Goal: Task Accomplishment & Management: Manage account settings

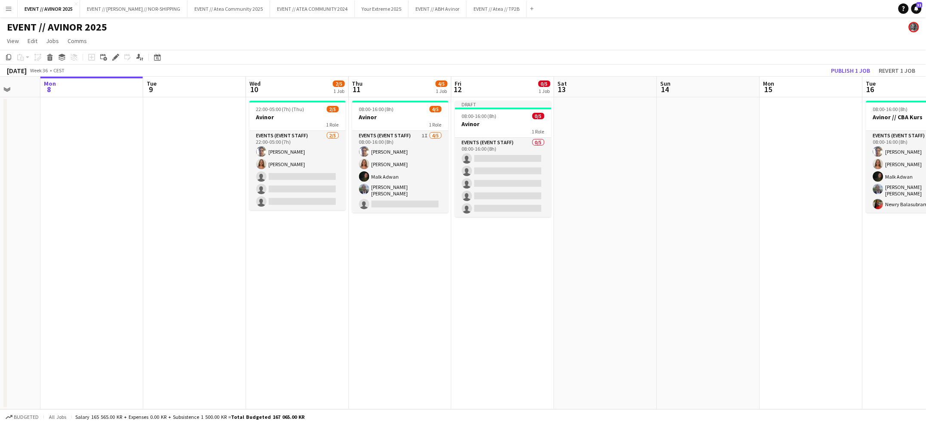
scroll to position [0, 267]
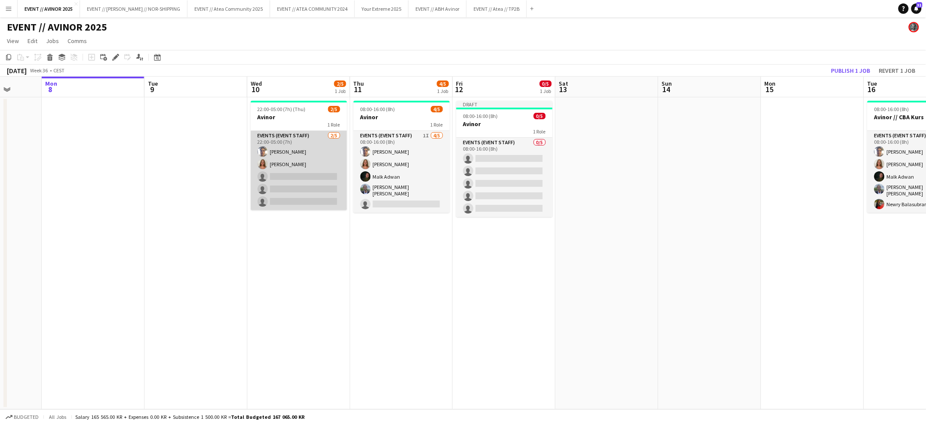
click at [283, 201] on app-card-role "Events (Event Staff) [DATE] 22:00-05:00 (7h) [PERSON_NAME] [PERSON_NAME] single…" at bounding box center [299, 170] width 96 height 79
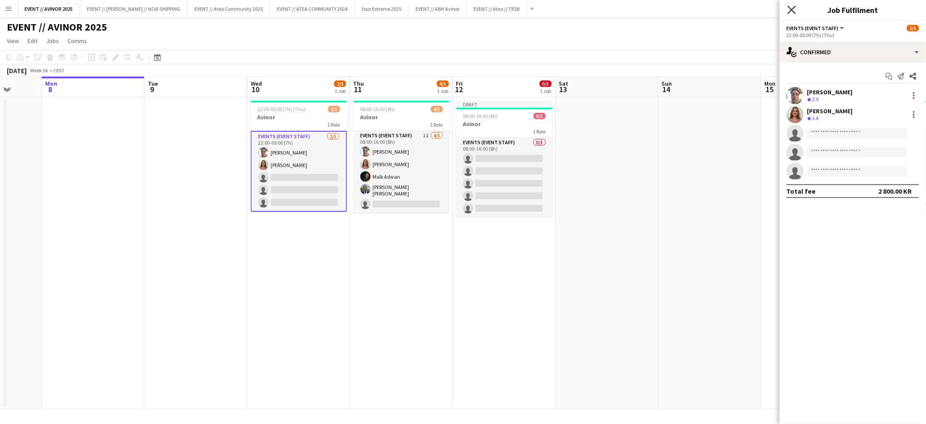
click at [789, 10] on icon "Close pop-in" at bounding box center [791, 10] width 8 height 8
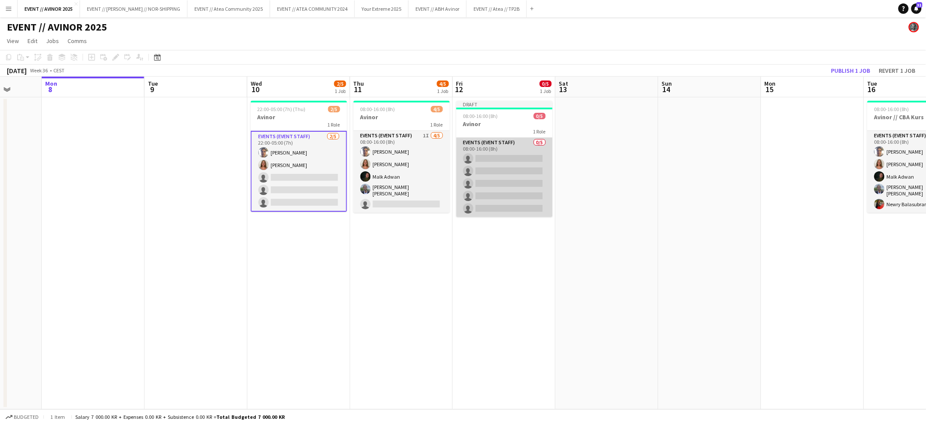
click at [490, 178] on app-card-role "Events (Event Staff) 0/5 08:00-16:00 (8h) single-neutral-actions single-neutral…" at bounding box center [504, 177] width 96 height 79
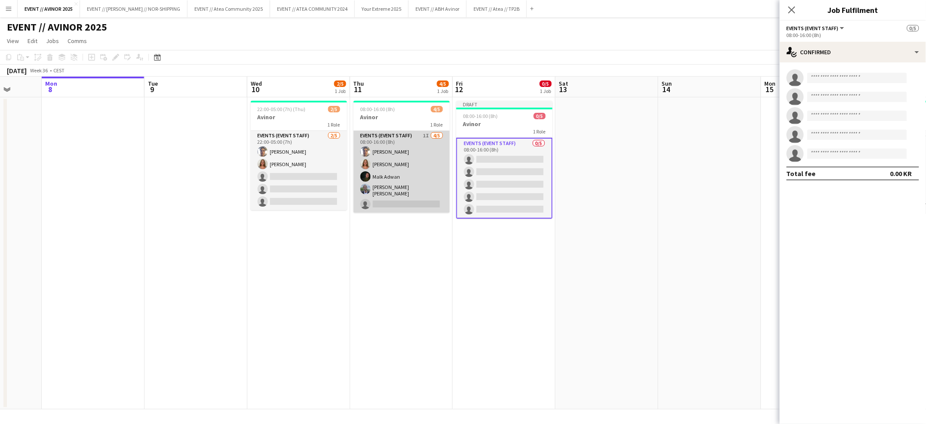
click at [393, 152] on app-card-role "Events (Event Staff) 1I [DATE] 08:00-16:00 (8h) [PERSON_NAME] [PERSON_NAME] [PE…" at bounding box center [401, 172] width 96 height 82
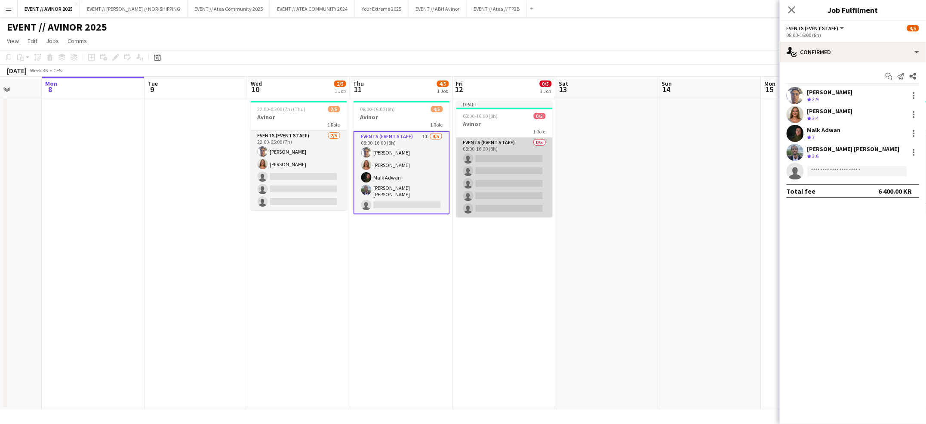
click at [546, 153] on app-card-role "Events (Event Staff) 0/5 08:00-16:00 (8h) single-neutral-actions single-neutral…" at bounding box center [504, 177] width 96 height 79
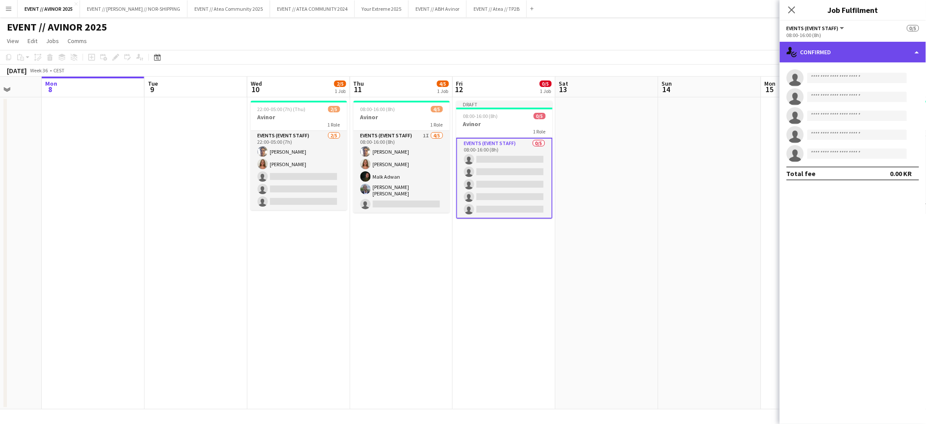
click at [813, 58] on div "single-neutral-actions-check-2 Confirmed" at bounding box center [853, 52] width 146 height 21
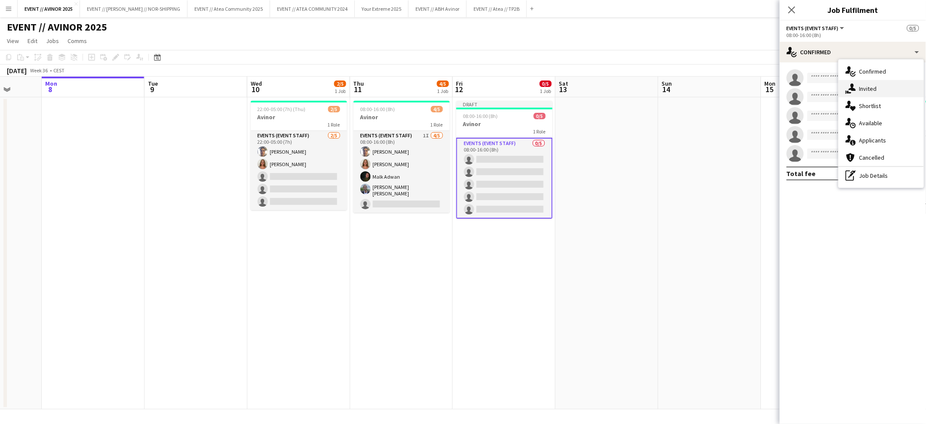
click at [851, 90] on icon at bounding box center [851, 86] width 7 height 7
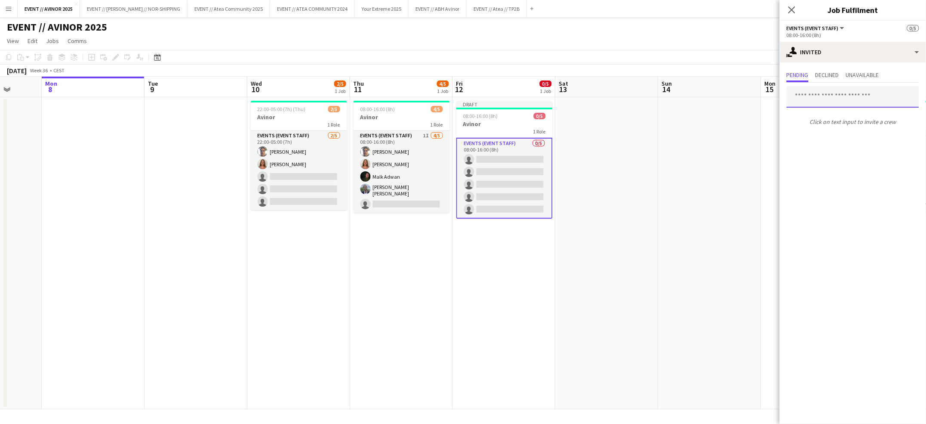
click at [811, 103] on input "text" at bounding box center [852, 96] width 132 height 21
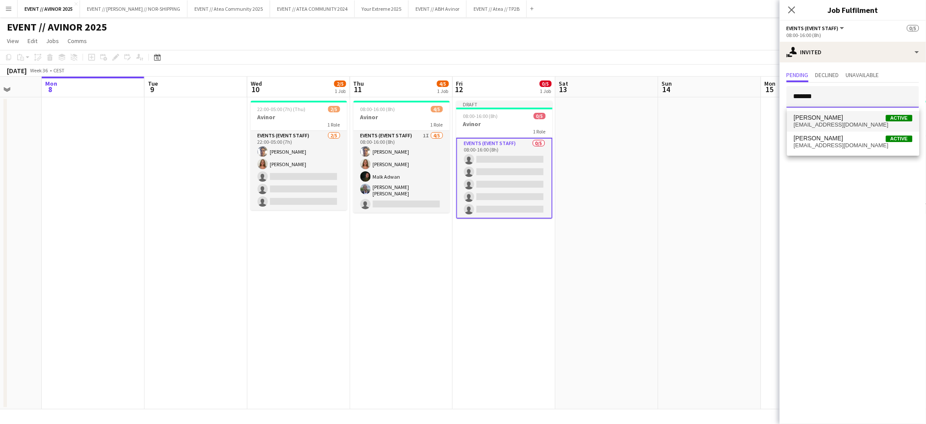
type input "*******"
click at [820, 122] on span "[EMAIL_ADDRESS][DOMAIN_NAME]" at bounding box center [853, 124] width 119 height 7
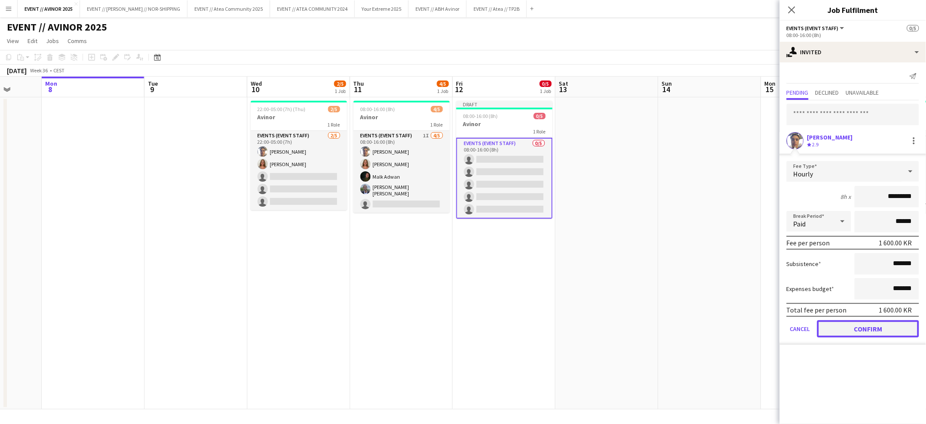
click at [875, 325] on button "Confirm" at bounding box center [868, 328] width 102 height 17
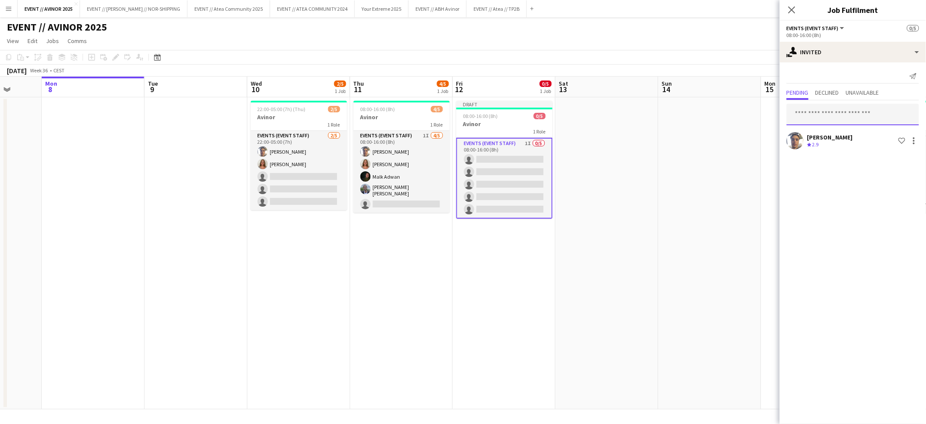
click at [819, 107] on input "text" at bounding box center [852, 114] width 132 height 21
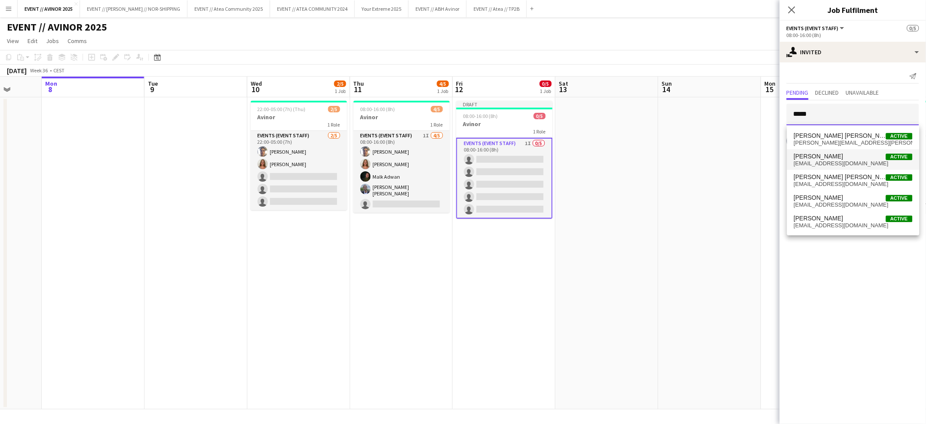
type input "*****"
click at [820, 165] on span "[EMAIL_ADDRESS][DOMAIN_NAME]" at bounding box center [853, 163] width 119 height 7
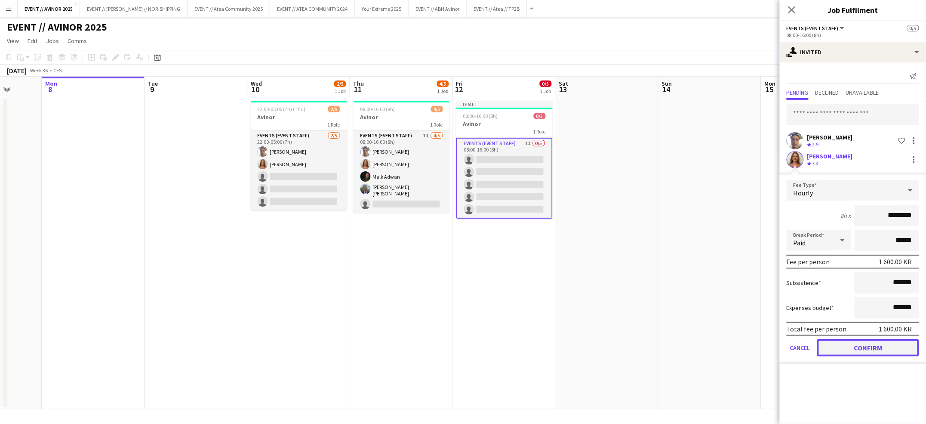
click at [866, 345] on button "Confirm" at bounding box center [868, 347] width 102 height 17
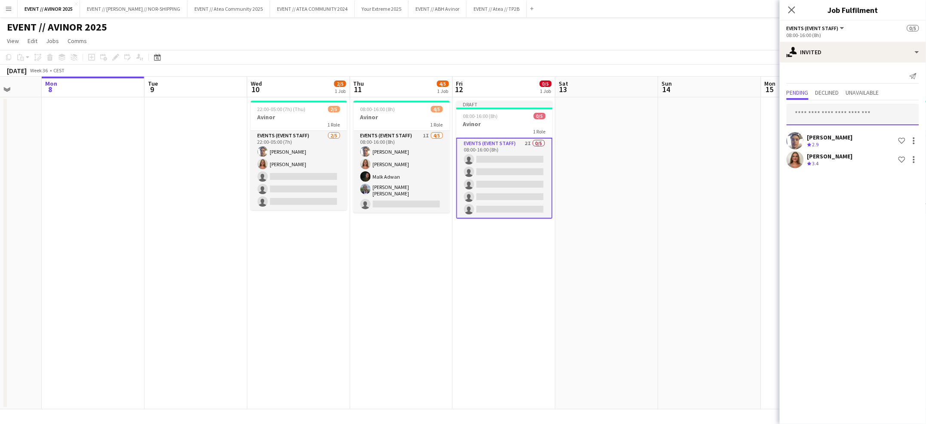
click at [806, 114] on input "text" at bounding box center [852, 114] width 132 height 21
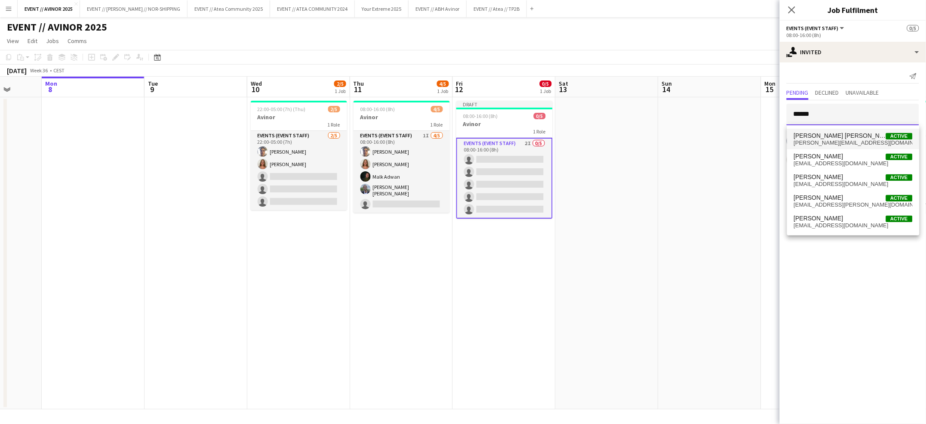
type input "******"
click at [823, 141] on span "[PERSON_NAME][EMAIL_ADDRESS][DOMAIN_NAME]" at bounding box center [853, 142] width 119 height 7
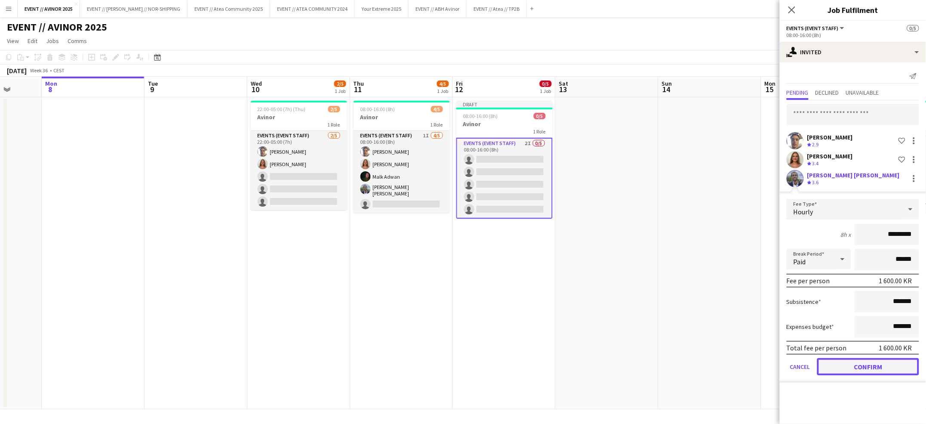
click at [855, 359] on button "Confirm" at bounding box center [868, 366] width 102 height 17
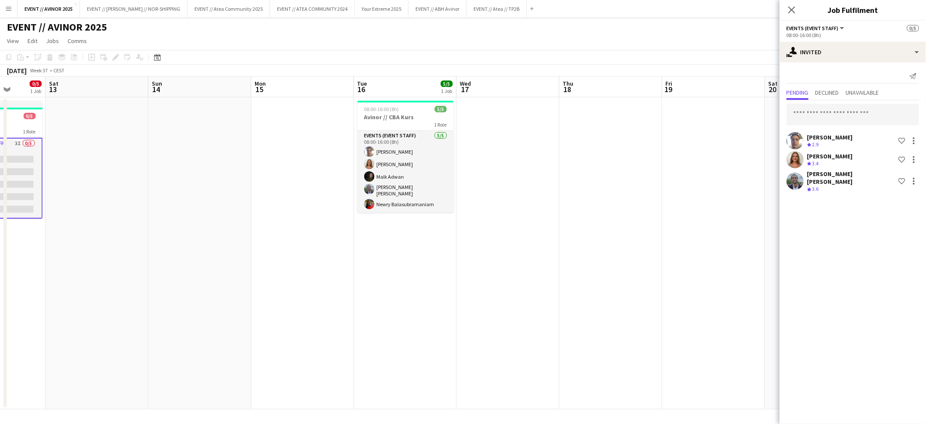
scroll to position [0, 290]
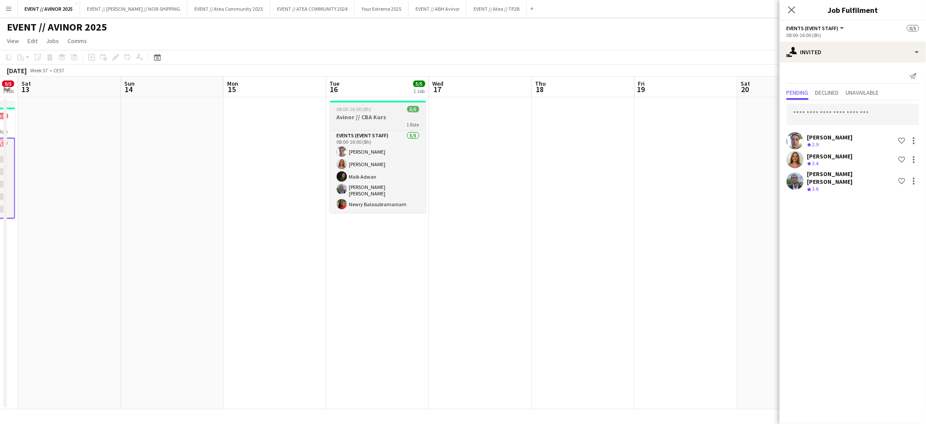
click at [373, 122] on div "1 Role" at bounding box center [378, 124] width 96 height 7
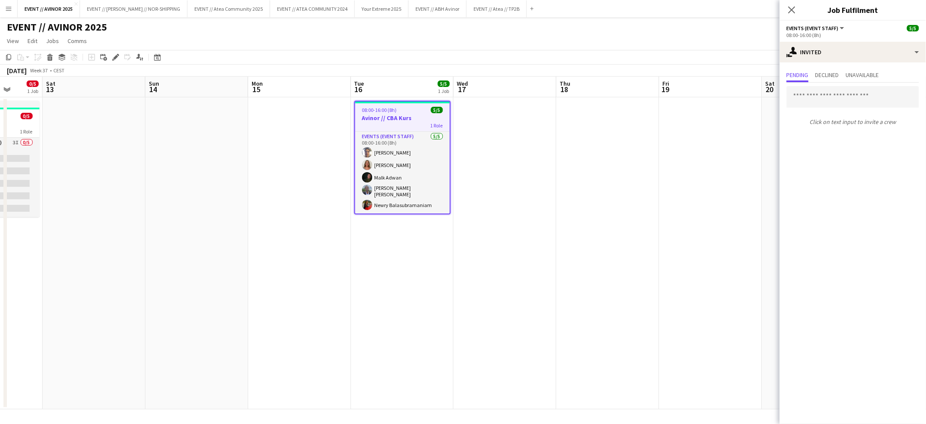
scroll to position [0, 362]
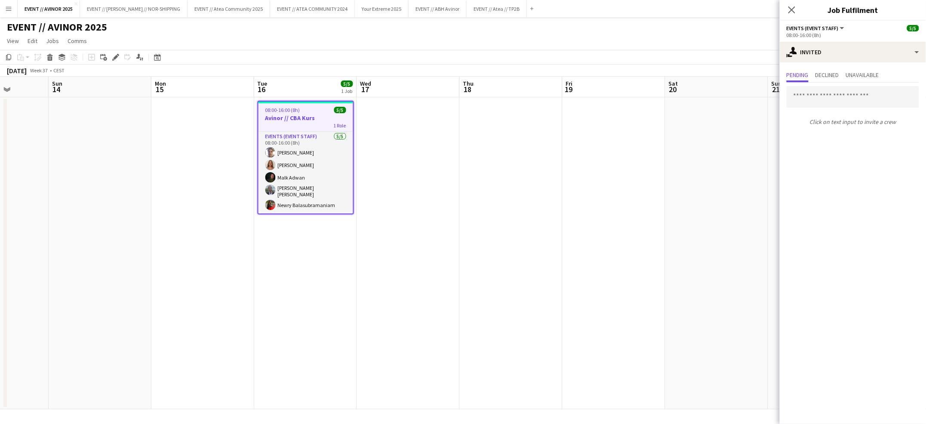
click at [313, 120] on h3 "Avinor // CBA Kurs" at bounding box center [305, 118] width 95 height 8
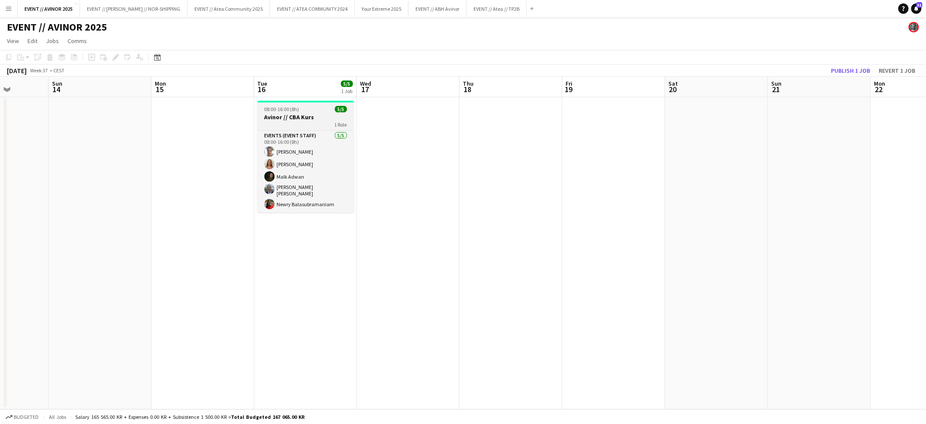
click at [305, 118] on h3 "Avinor // CBA Kurs" at bounding box center [306, 117] width 96 height 8
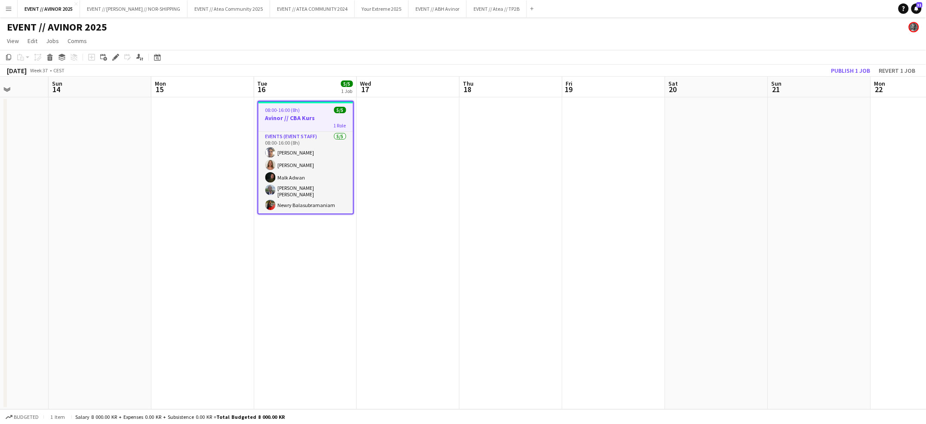
click at [521, 157] on app-date-cell at bounding box center [511, 253] width 103 height 312
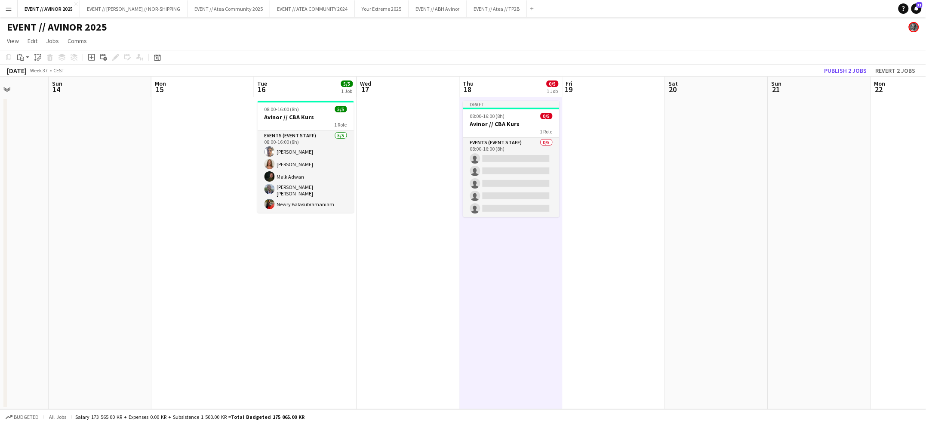
scroll to position [0, 436]
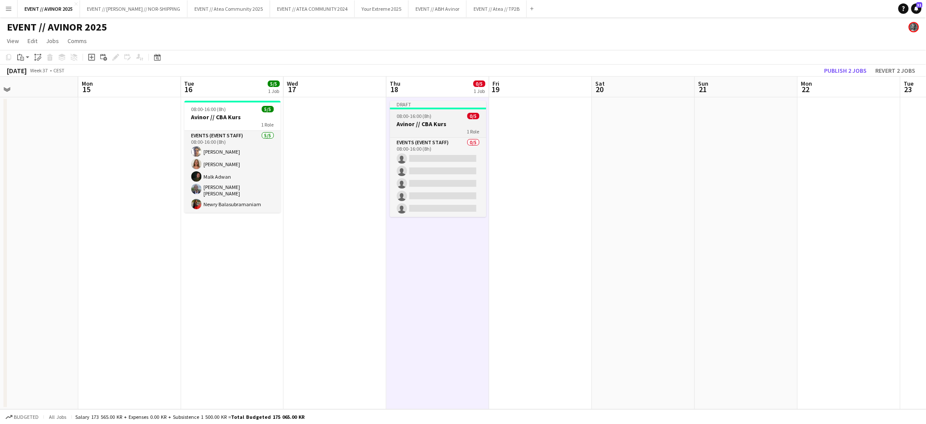
click at [444, 125] on h3 "Avinor // CBA Kurs" at bounding box center [438, 124] width 96 height 8
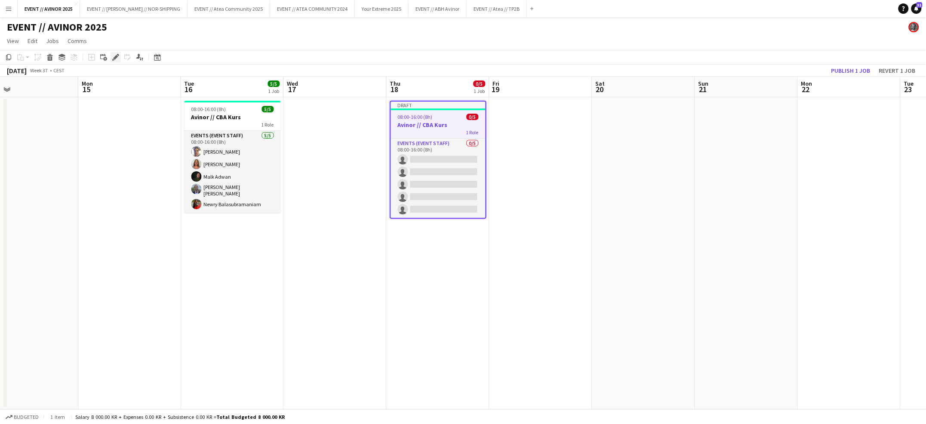
click at [115, 60] on icon "Edit" at bounding box center [115, 57] width 7 height 7
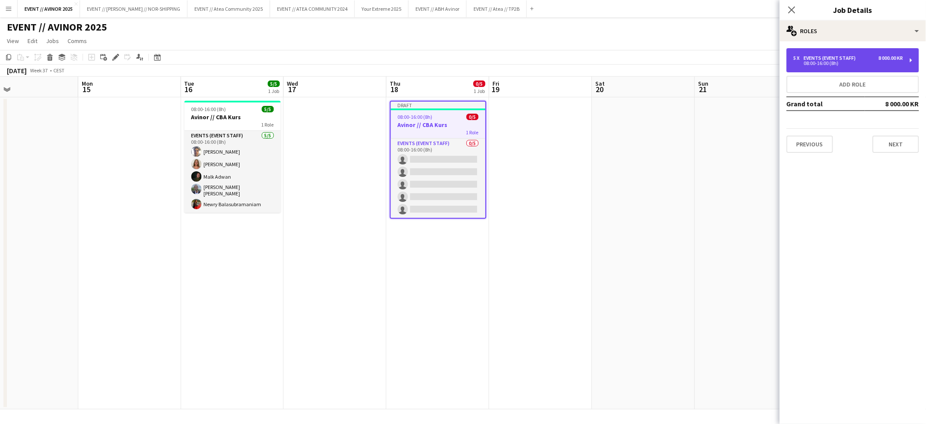
click at [869, 55] on div "5 x Events (Event Staff) 8 000.00 KR" at bounding box center [848, 58] width 110 height 6
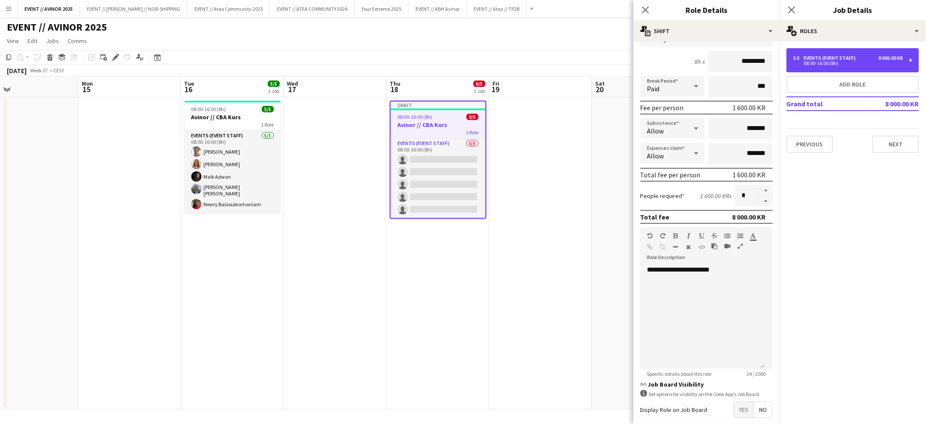
scroll to position [74, 0]
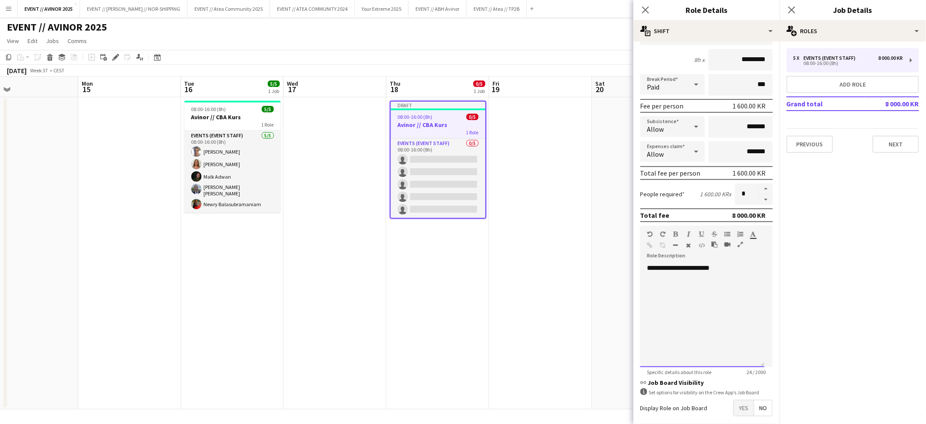
click at [708, 301] on div "**********" at bounding box center [702, 315] width 124 height 103
click at [896, 136] on button "Next" at bounding box center [895, 143] width 46 height 17
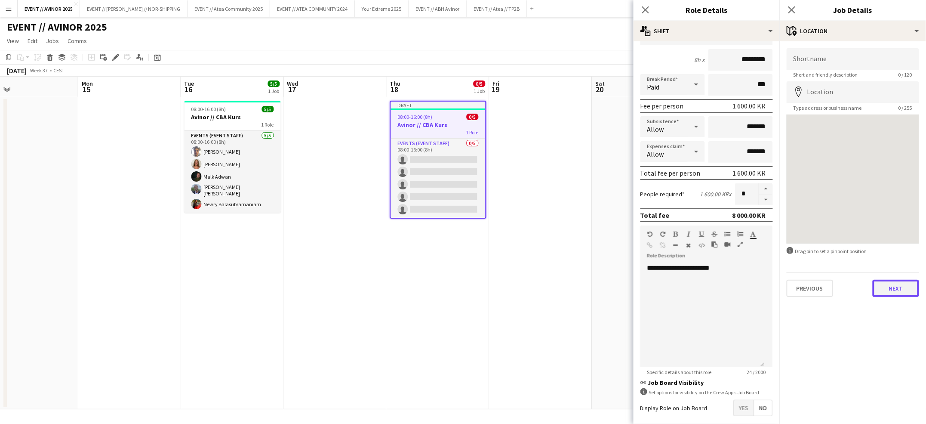
click at [886, 289] on button "Next" at bounding box center [895, 287] width 46 height 17
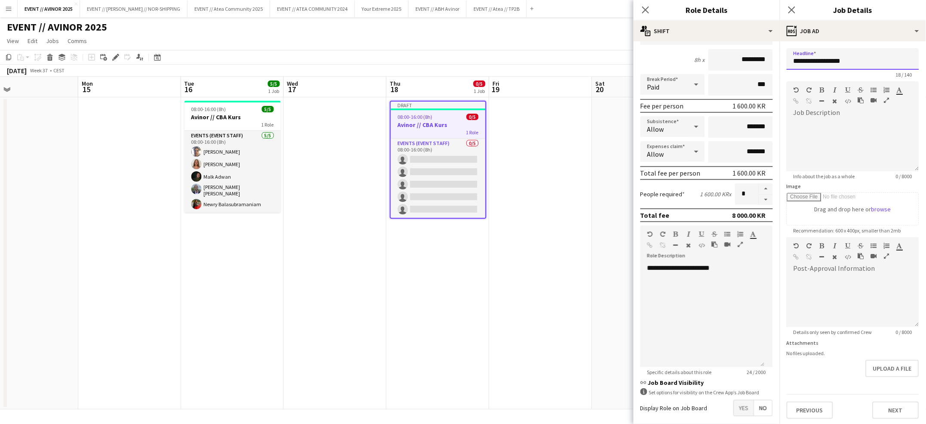
drag, startPoint x: 820, startPoint y: 60, endPoint x: 859, endPoint y: 61, distance: 39.1
click at [859, 61] on input "**********" at bounding box center [852, 58] width 132 height 21
click at [856, 60] on input "**********" at bounding box center [852, 58] width 132 height 21
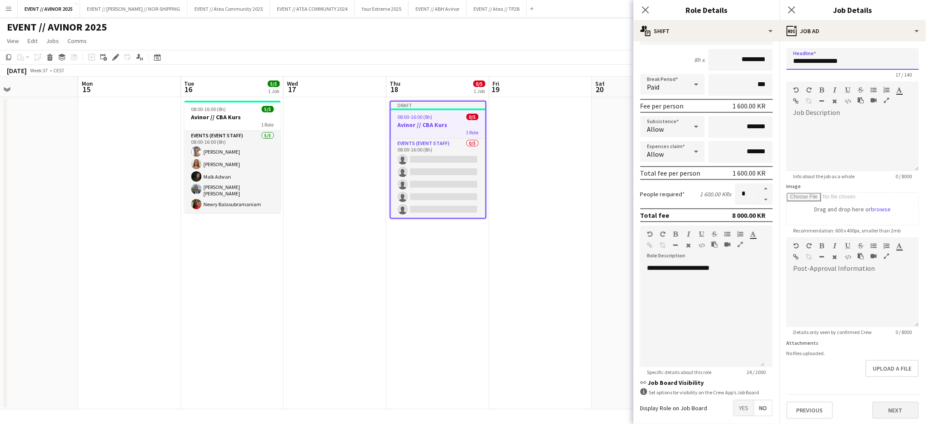
type input "**********"
click at [885, 408] on button "Next" at bounding box center [895, 409] width 46 height 17
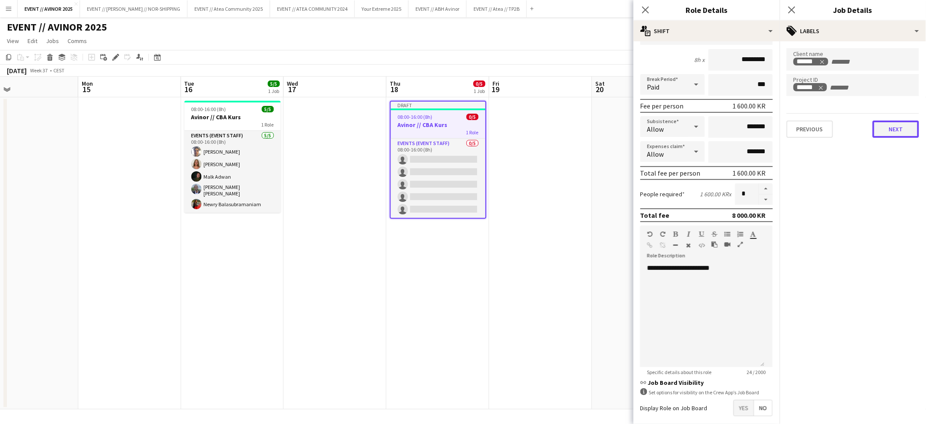
click at [898, 128] on button "Next" at bounding box center [895, 128] width 46 height 17
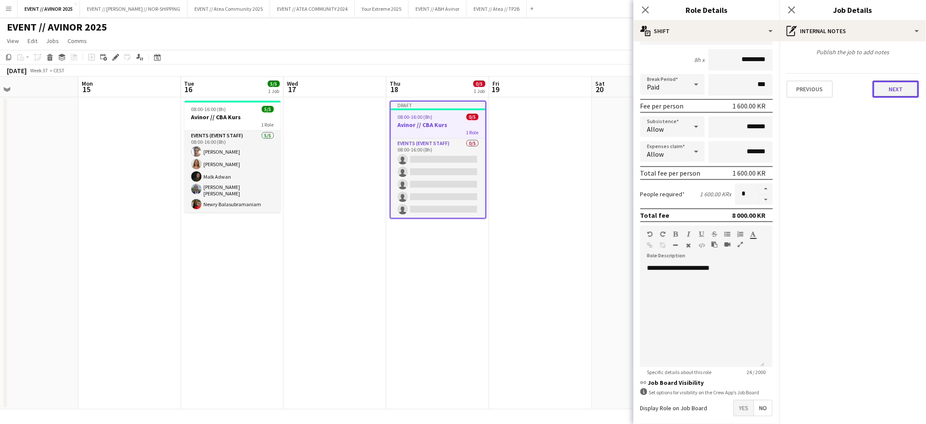
click at [902, 93] on button "Next" at bounding box center [895, 88] width 46 height 17
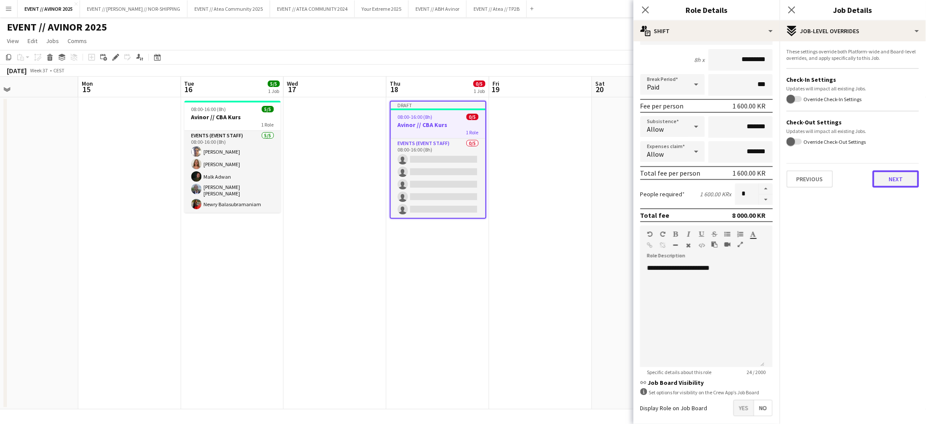
click at [903, 176] on button "Next" at bounding box center [895, 178] width 46 height 17
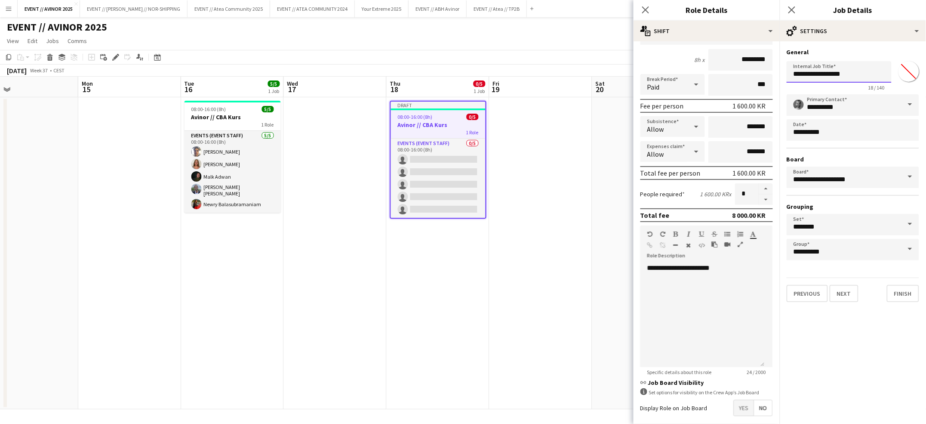
click at [841, 70] on input "**********" at bounding box center [838, 71] width 105 height 21
paste input "text"
type input "**********"
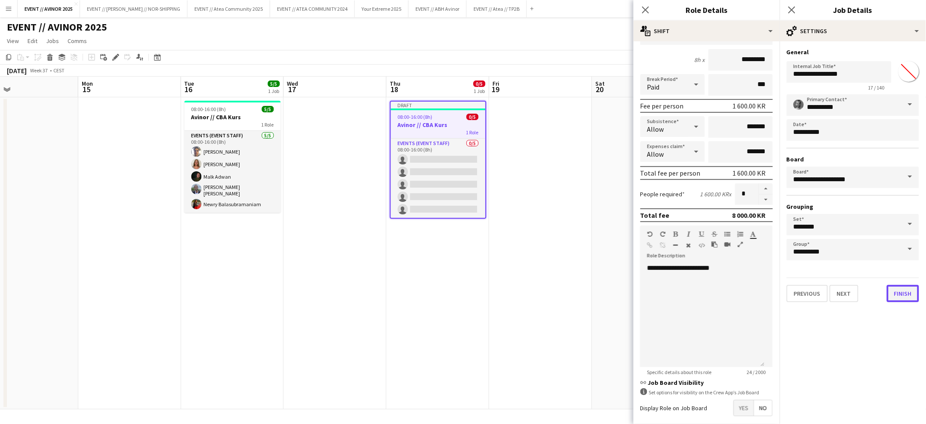
click at [894, 287] on button "Finish" at bounding box center [903, 293] width 32 height 17
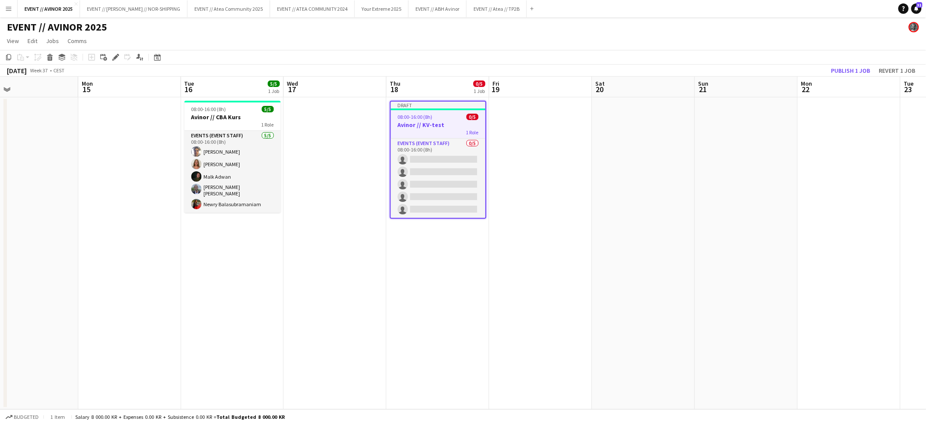
click at [643, 92] on app-board-header-date "Sat 20" at bounding box center [643, 87] width 103 height 21
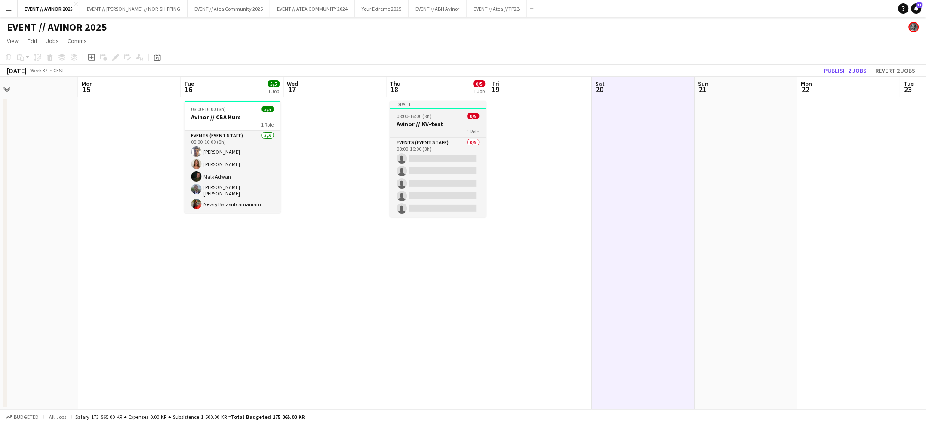
scroll to position [0, 439]
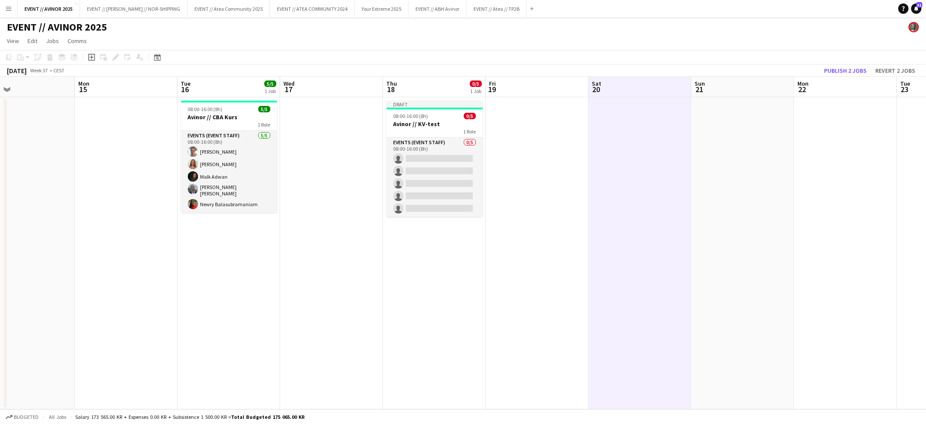
click at [430, 289] on app-date-cell "Draft 08:00-16:00 (8h) 0/5 Avinor // KV-test 1 Role Events (Event Staff) 0/5 08…" at bounding box center [434, 253] width 103 height 312
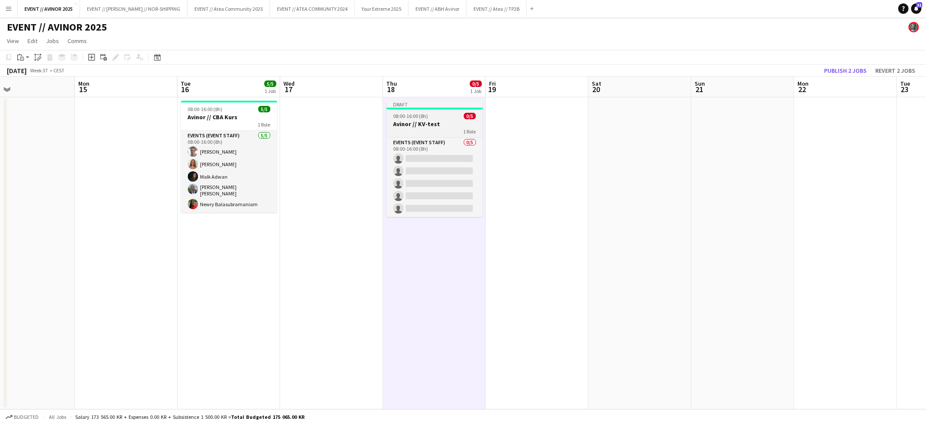
click at [437, 126] on h3 "Avinor // KV-test" at bounding box center [435, 124] width 96 height 8
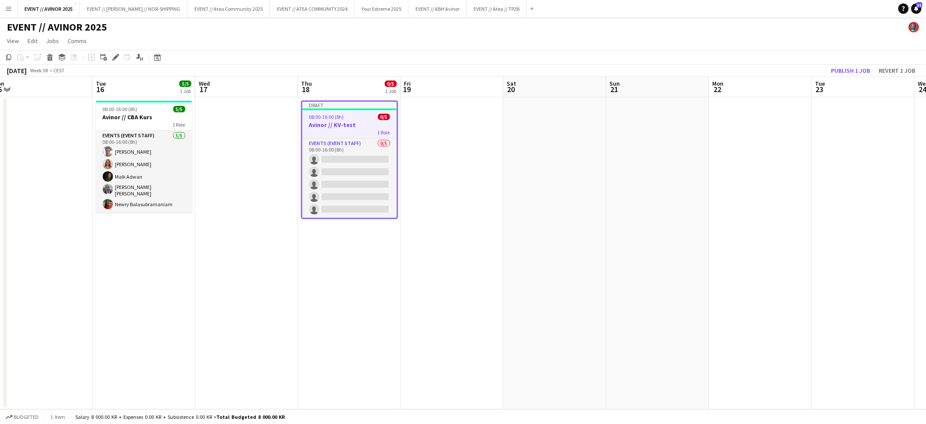
click at [837, 179] on app-date-cell at bounding box center [863, 253] width 103 height 312
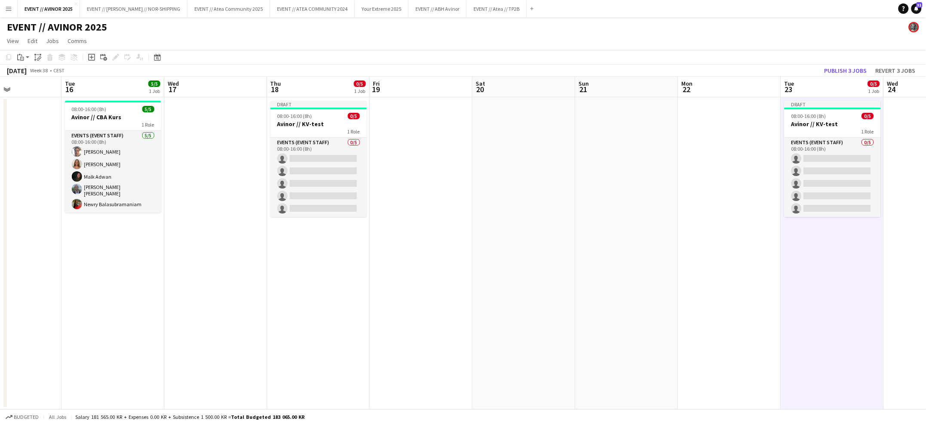
scroll to position [0, 361]
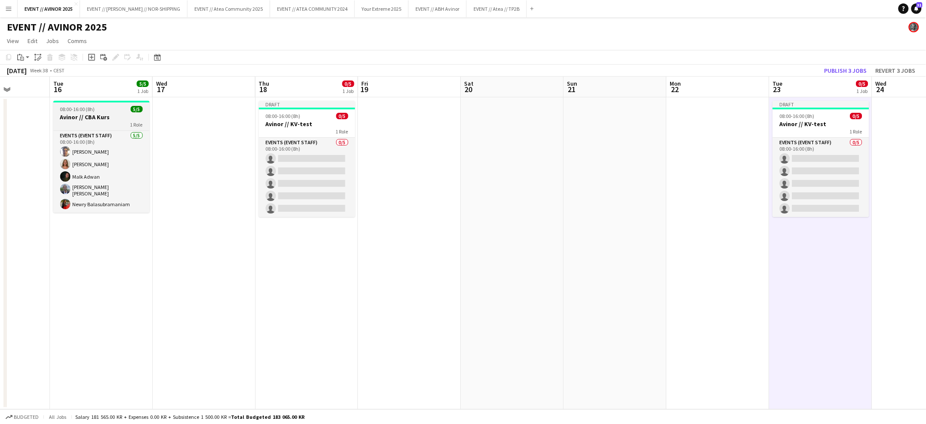
click at [120, 117] on h3 "Avinor // CBA Kurs" at bounding box center [101, 117] width 96 height 8
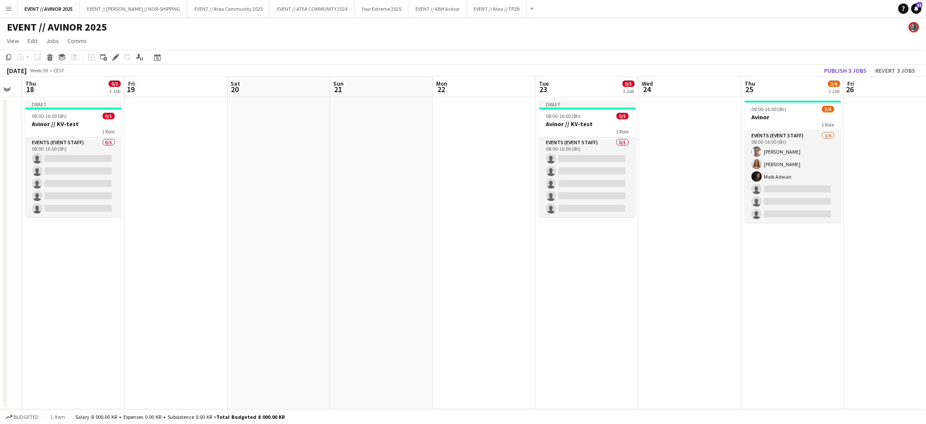
scroll to position [0, 183]
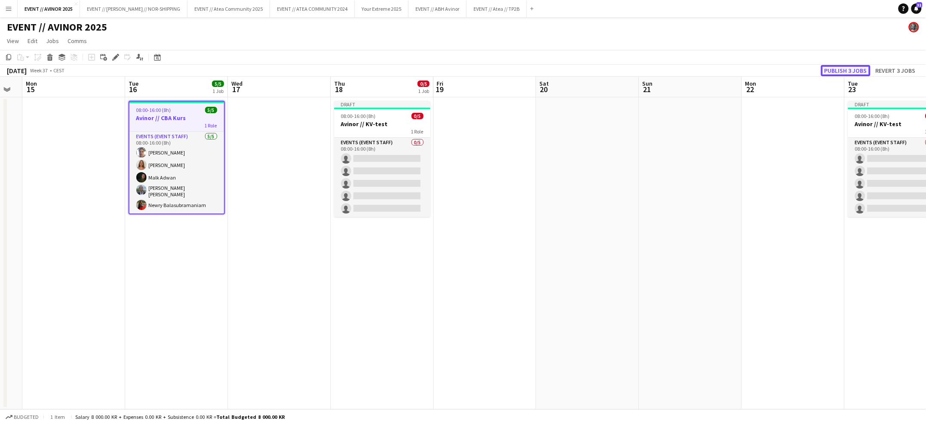
click at [860, 74] on button "Publish 3 jobs" at bounding box center [845, 70] width 49 height 11
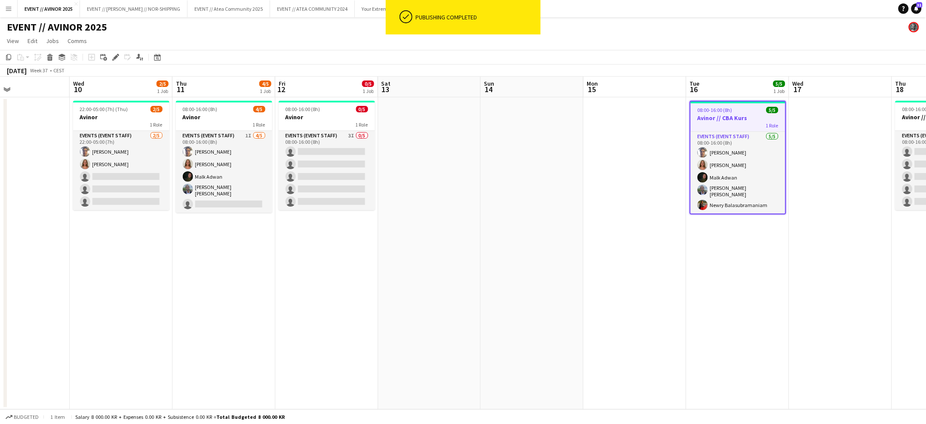
scroll to position [0, 272]
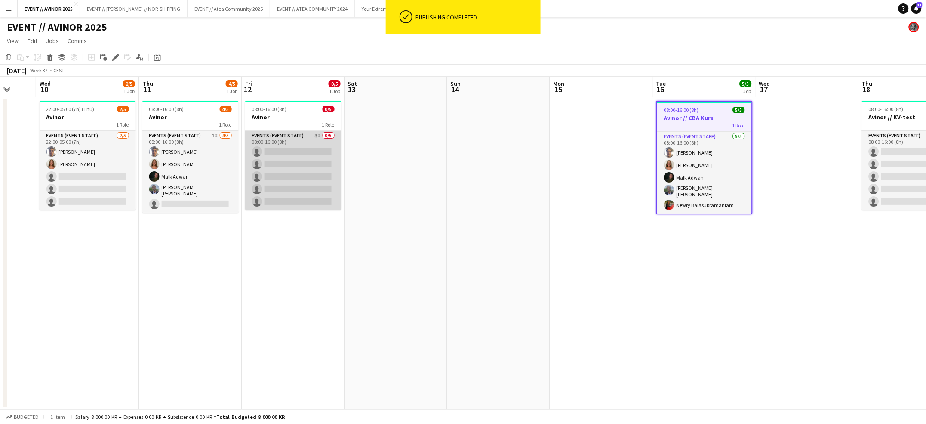
click at [287, 177] on app-card-role "Events (Event Staff) 3I 0/5 08:00-16:00 (8h) single-neutral-actions single-neut…" at bounding box center [293, 170] width 96 height 79
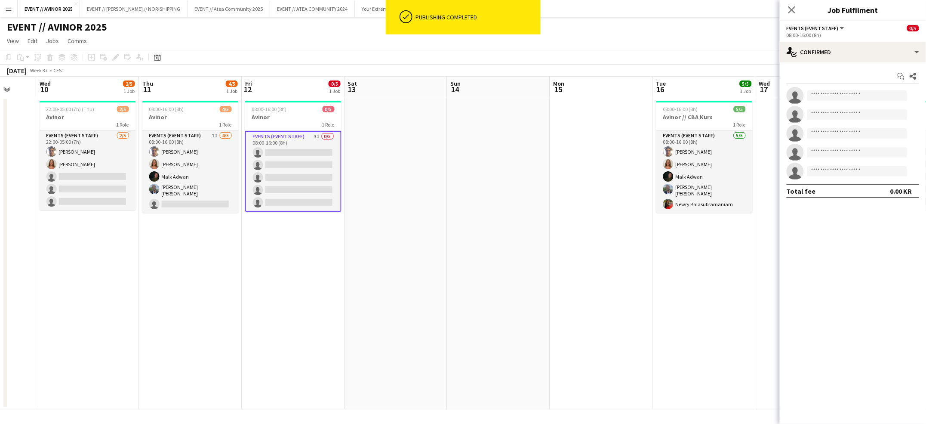
click at [485, 152] on app-date-cell at bounding box center [498, 253] width 103 height 312
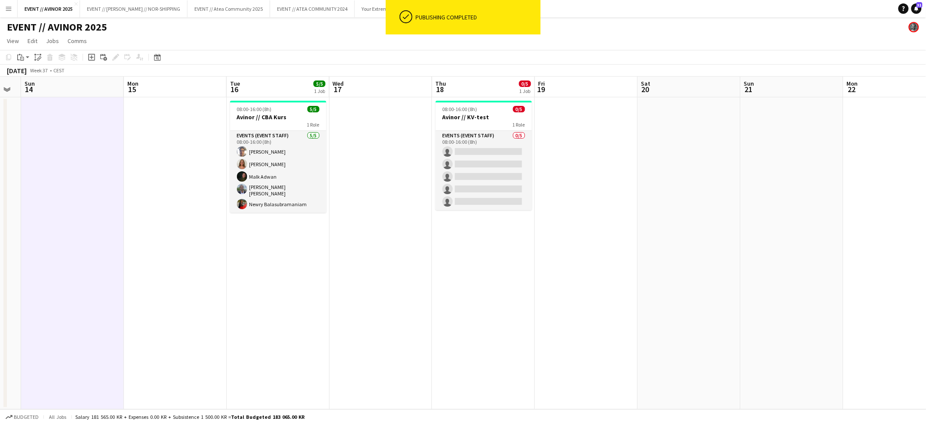
scroll to position [0, 248]
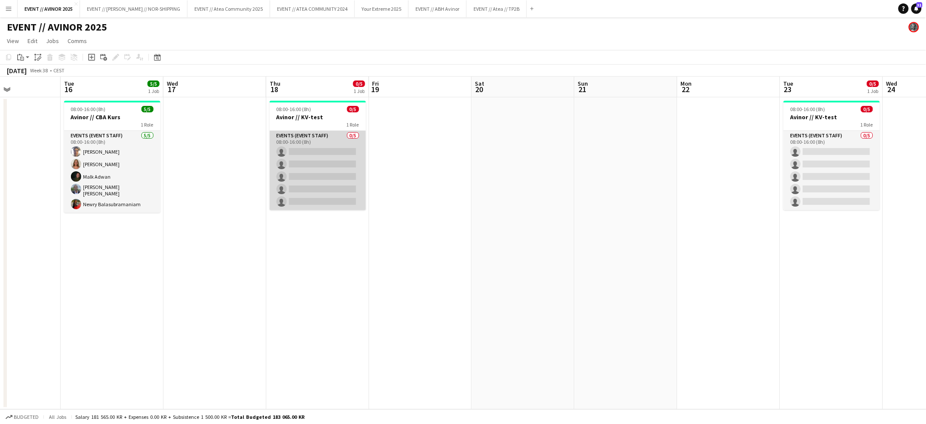
click at [338, 160] on app-card-role "Events (Event Staff) 0/5 08:00-16:00 (8h) single-neutral-actions single-neutral…" at bounding box center [318, 170] width 96 height 79
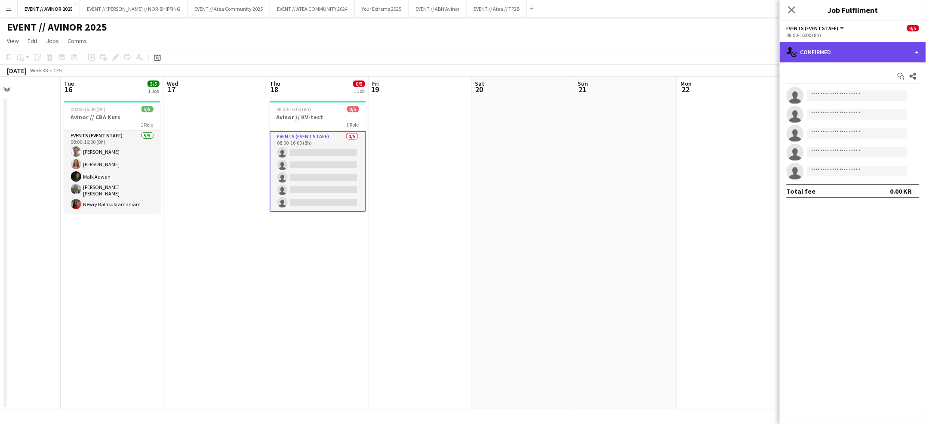
click at [812, 58] on div "single-neutral-actions-check-2 Confirmed" at bounding box center [853, 52] width 146 height 21
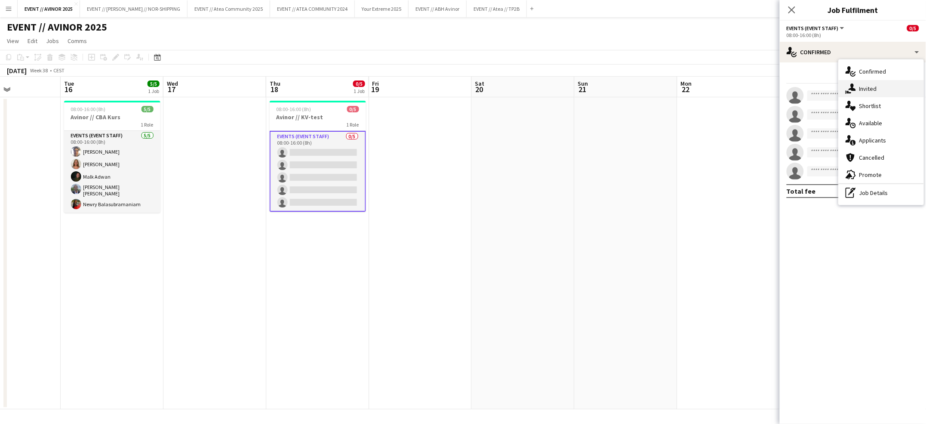
click at [845, 88] on div "single-neutral-actions-share-1 Invited" at bounding box center [880, 88] width 85 height 17
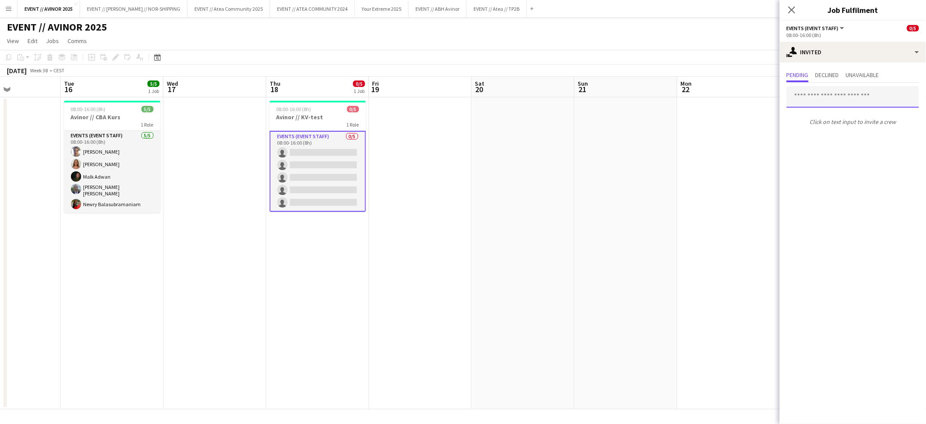
click at [820, 96] on input "text" at bounding box center [852, 96] width 132 height 21
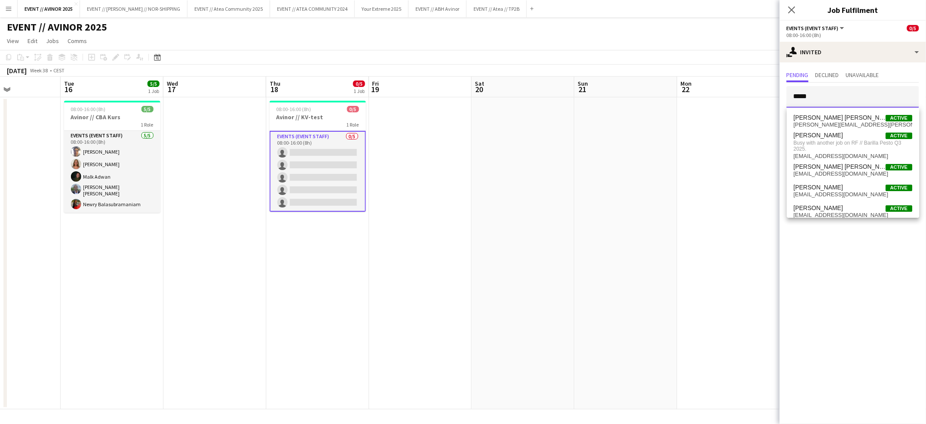
click at [829, 101] on input "*****" at bounding box center [852, 96] width 132 height 21
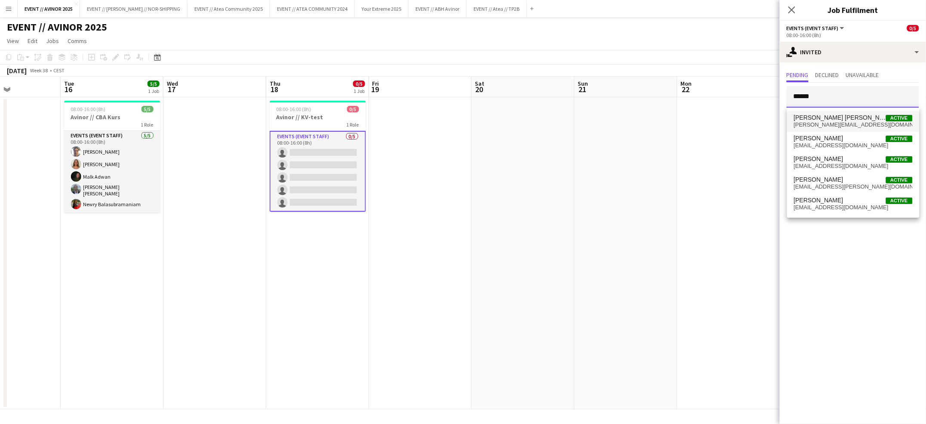
type input "******"
click at [829, 126] on span "[PERSON_NAME][EMAIL_ADDRESS][DOMAIN_NAME]" at bounding box center [853, 124] width 119 height 7
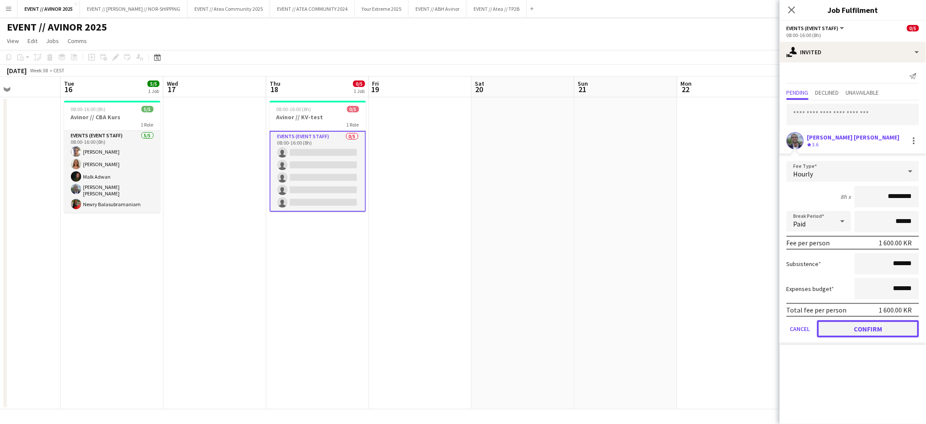
click at [872, 323] on button "Confirm" at bounding box center [868, 328] width 102 height 17
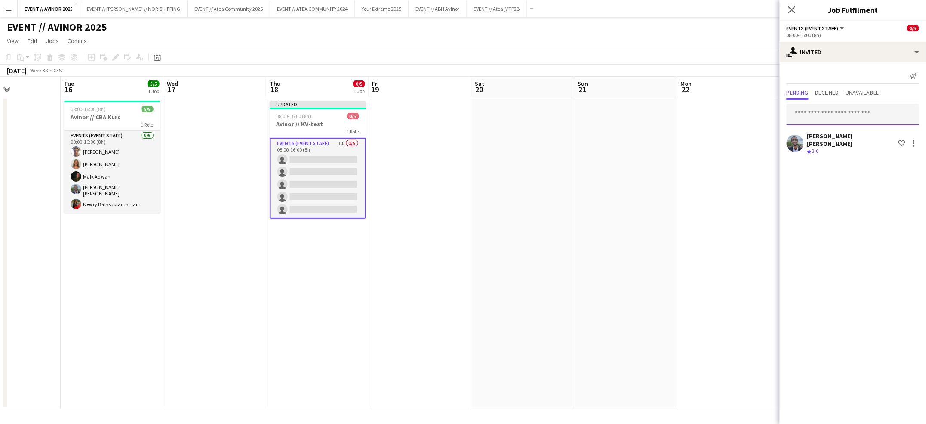
click at [822, 117] on input "text" at bounding box center [852, 114] width 132 height 21
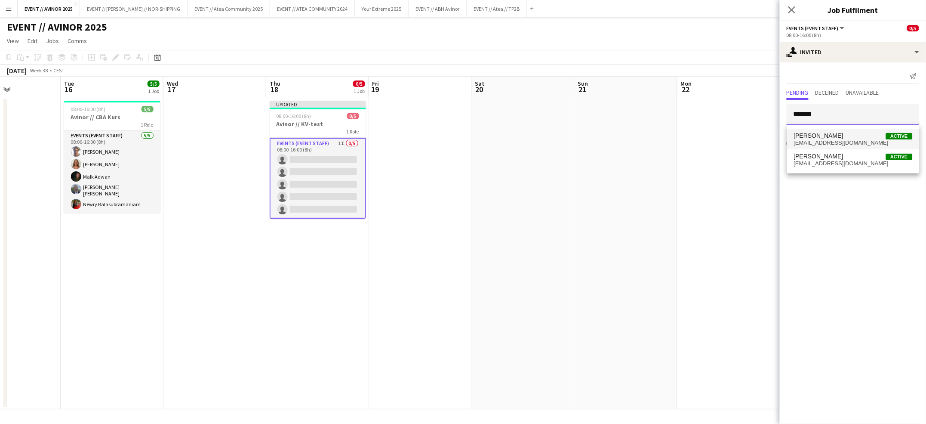
type input "*******"
click at [817, 136] on span "[PERSON_NAME]" at bounding box center [818, 135] width 49 height 7
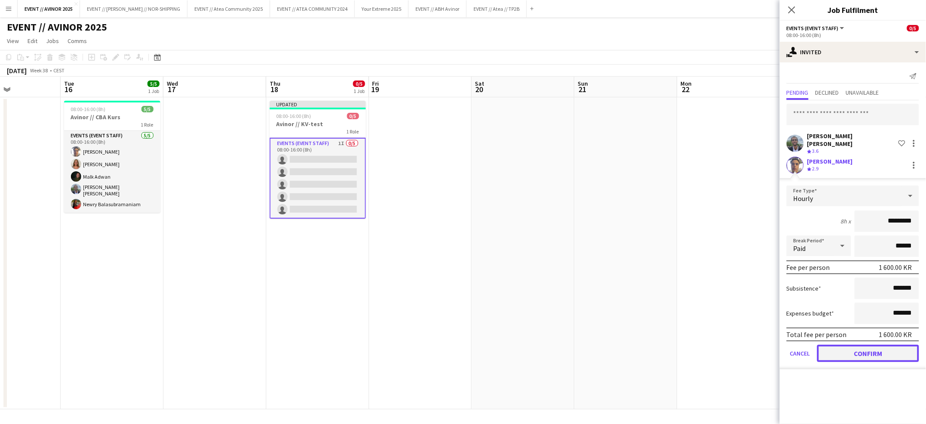
click at [867, 348] on button "Confirm" at bounding box center [868, 352] width 102 height 17
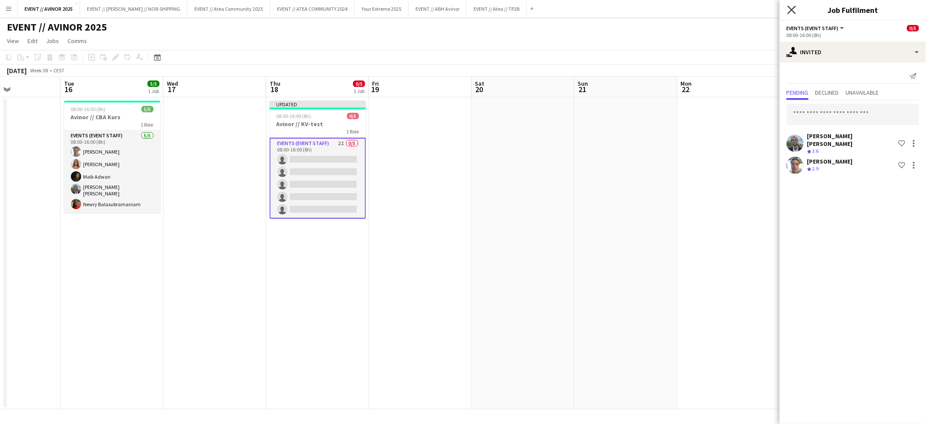
click at [790, 12] on icon "Close pop-in" at bounding box center [791, 10] width 8 height 8
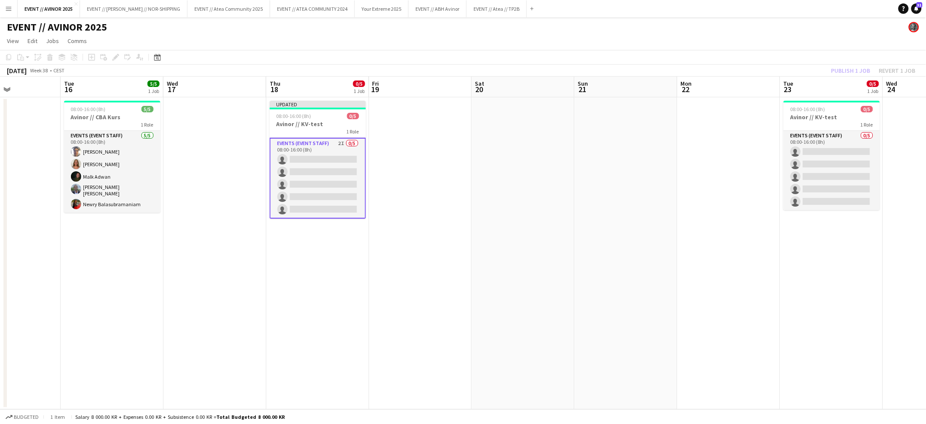
click at [842, 74] on div "Publish 1 job Revert 1 job" at bounding box center [873, 70] width 105 height 11
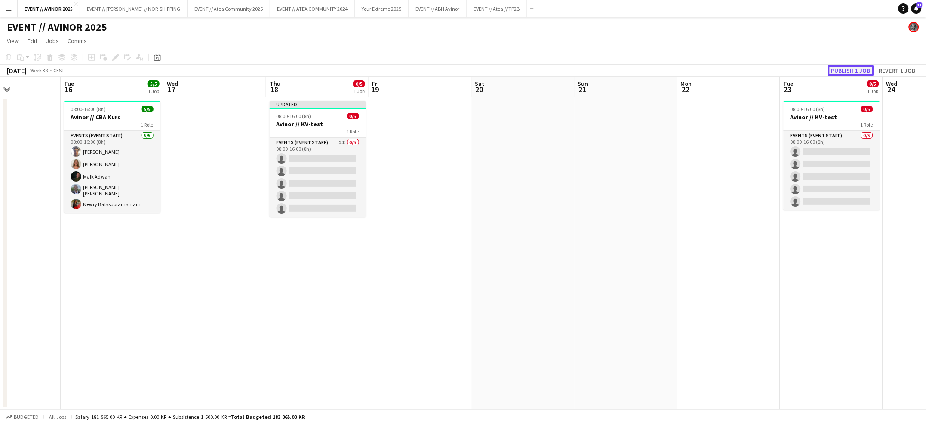
click at [838, 71] on button "Publish 1 job" at bounding box center [851, 70] width 46 height 11
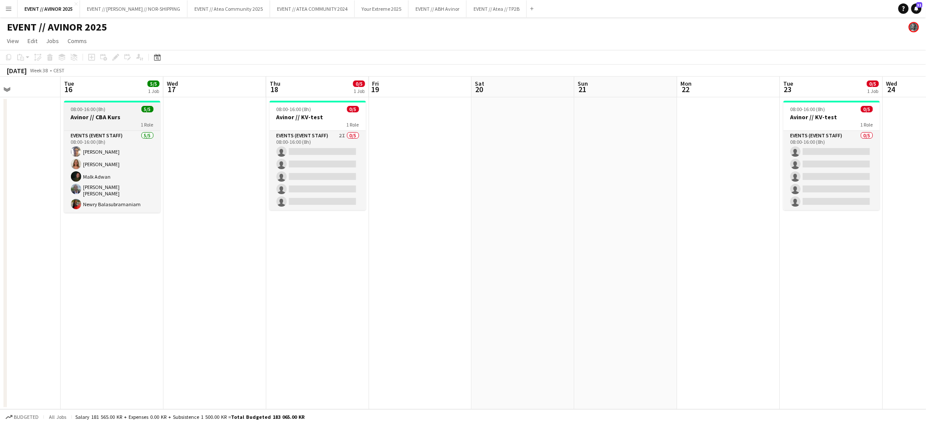
click at [102, 117] on h3 "Avinor // CBA Kurs" at bounding box center [112, 117] width 96 height 8
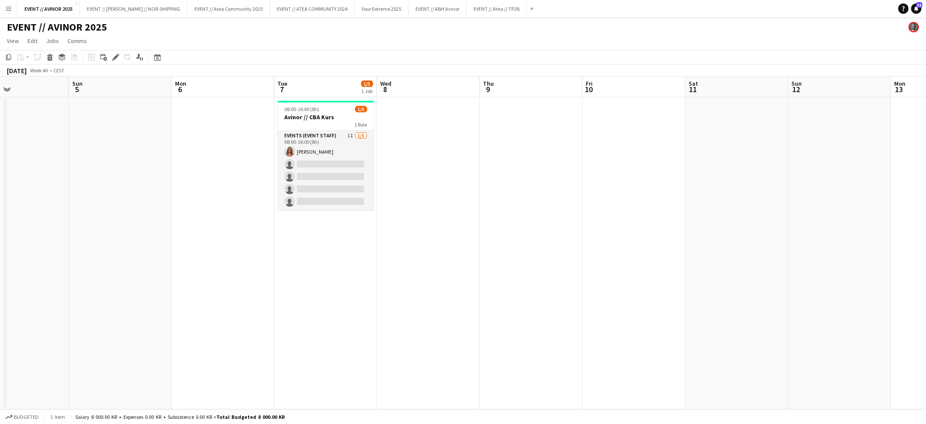
scroll to position [0, 342]
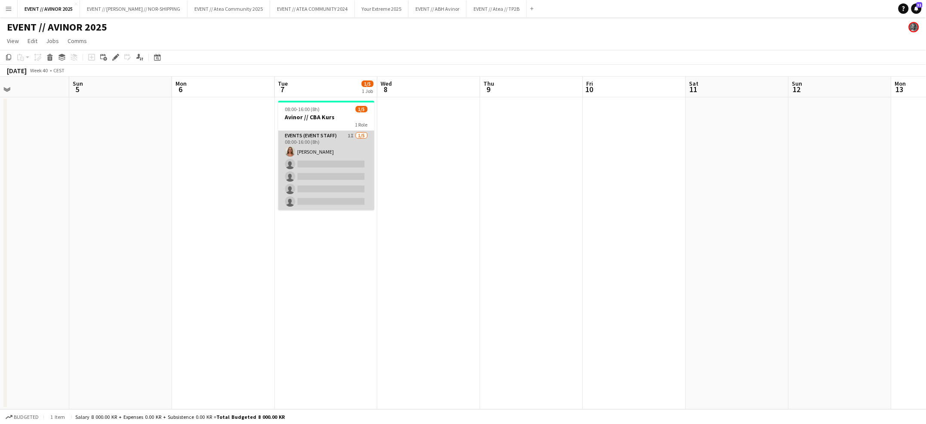
click at [329, 178] on app-card-role "Events (Event Staff) 1I [DATE] 08:00-16:00 (8h) [PERSON_NAME] single-neutral-ac…" at bounding box center [326, 170] width 96 height 79
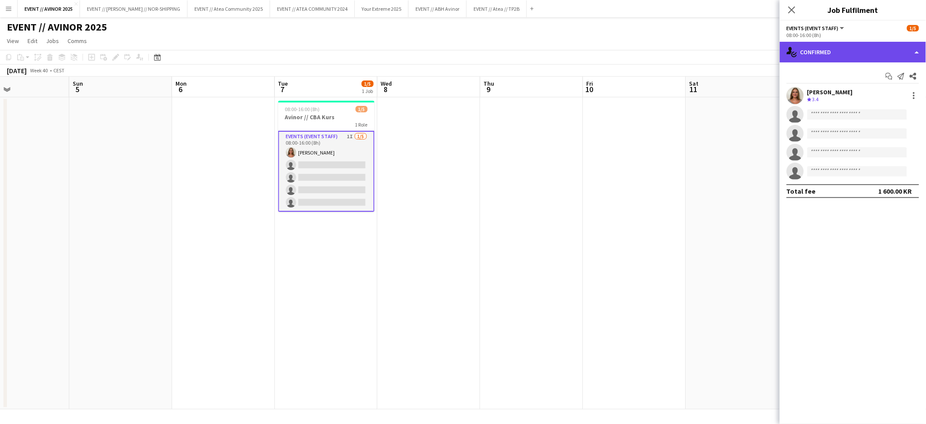
click at [823, 52] on div "single-neutral-actions-check-2 Confirmed" at bounding box center [853, 52] width 146 height 21
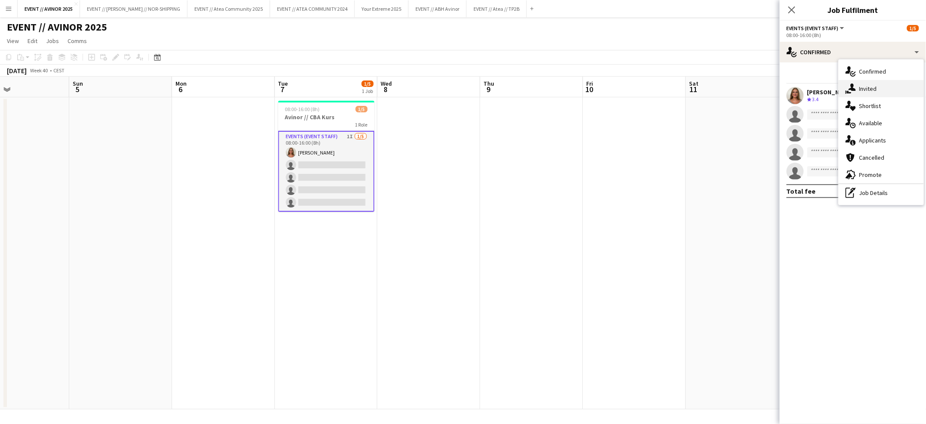
click at [839, 90] on div "single-neutral-actions-share-1 Invited" at bounding box center [880, 88] width 85 height 17
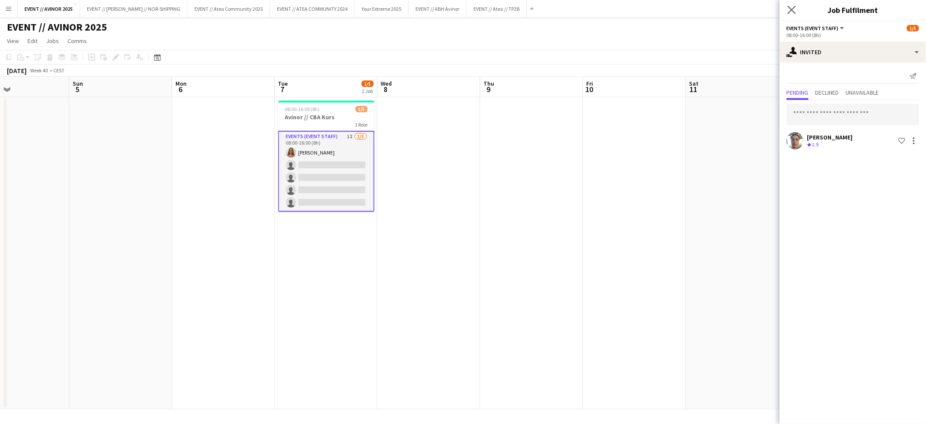
click at [786, 9] on app-icon "Close pop-in" at bounding box center [792, 10] width 12 height 12
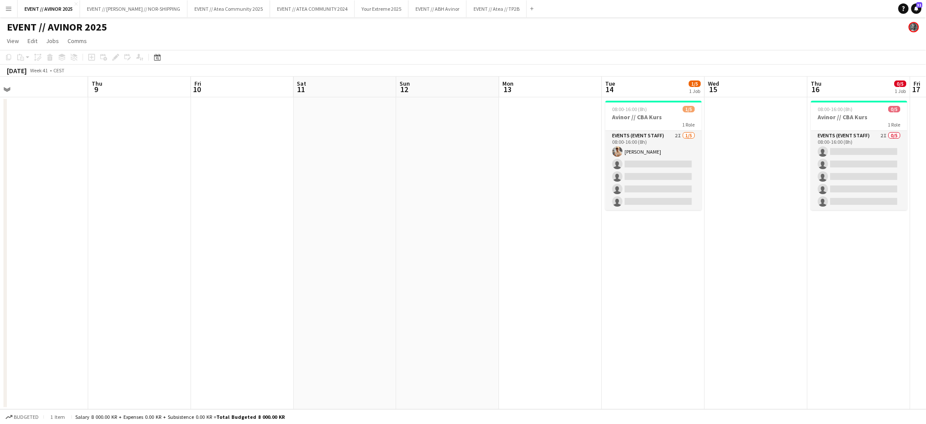
scroll to position [0, 328]
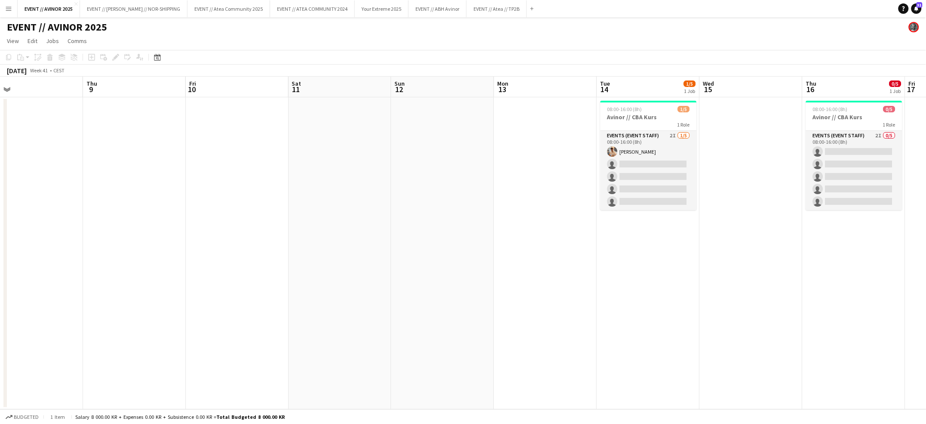
click at [659, 162] on app-card-role "Events (Event Staff) 2I [DATE] 08:00-16:00 (8h) [PERSON_NAME] single-neutral-ac…" at bounding box center [648, 170] width 96 height 79
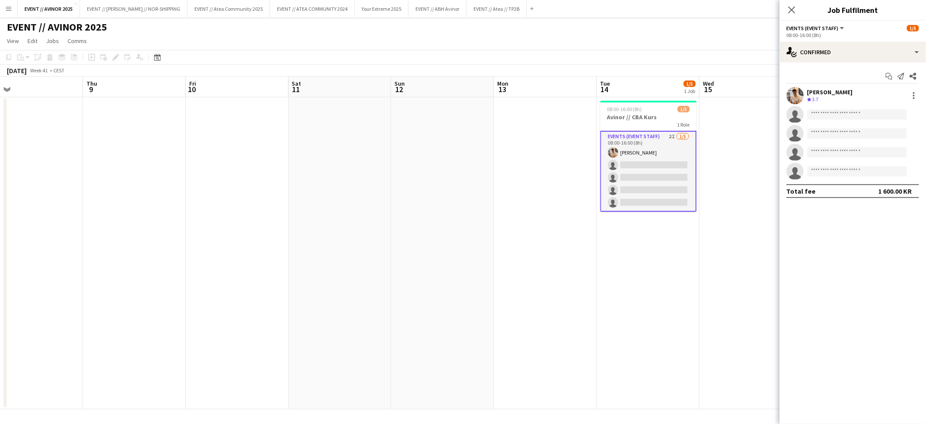
click at [862, 67] on div "Start chat Send notification Share [PERSON_NAME] Crew rating 3.7 single-neutral…" at bounding box center [853, 133] width 146 height 142
click at [864, 53] on div "single-neutral-actions-check-2 Confirmed" at bounding box center [853, 52] width 146 height 21
click at [869, 81] on div "single-neutral-actions-share-1 Invited" at bounding box center [880, 88] width 85 height 17
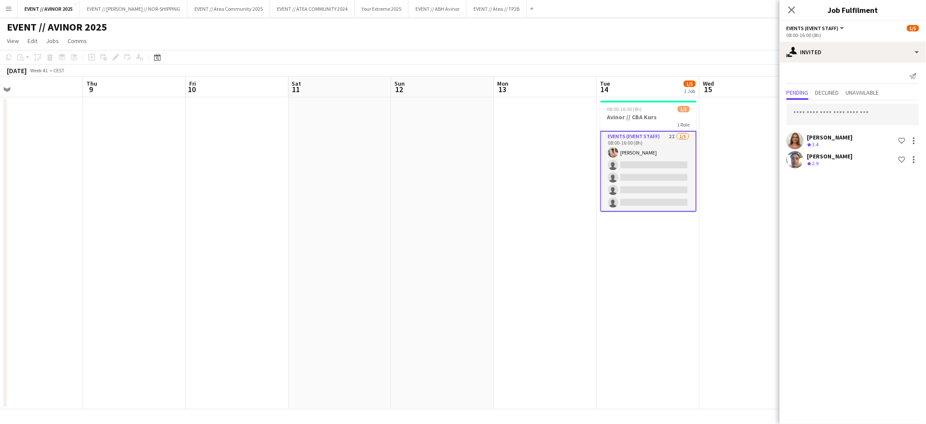
click at [733, 100] on app-date-cell at bounding box center [751, 253] width 103 height 312
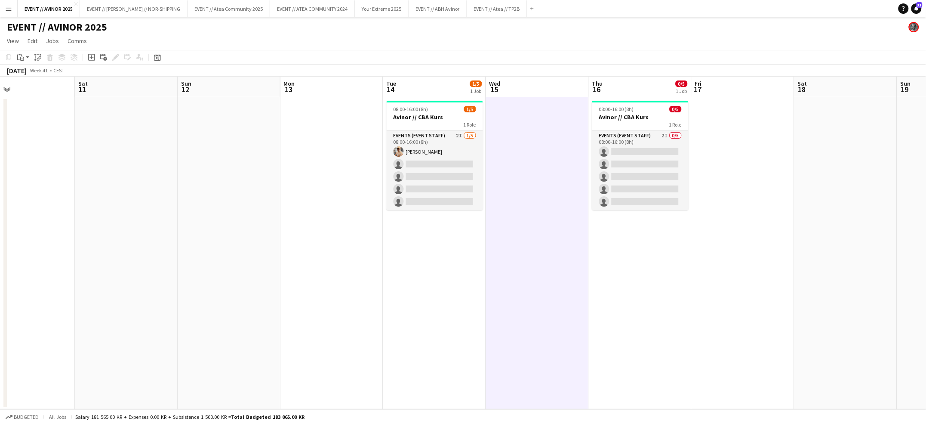
scroll to position [0, 417]
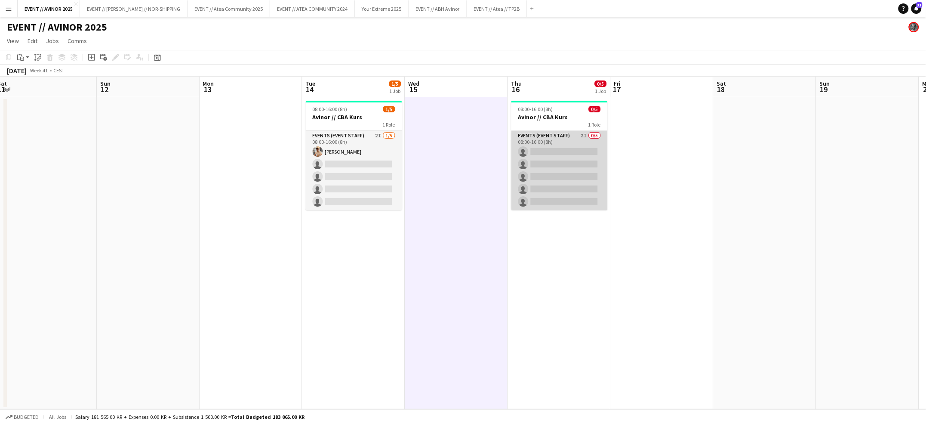
click at [593, 153] on app-card-role "Events (Event Staff) 2I 0/5 08:00-16:00 (8h) single-neutral-actions single-neut…" at bounding box center [559, 170] width 96 height 79
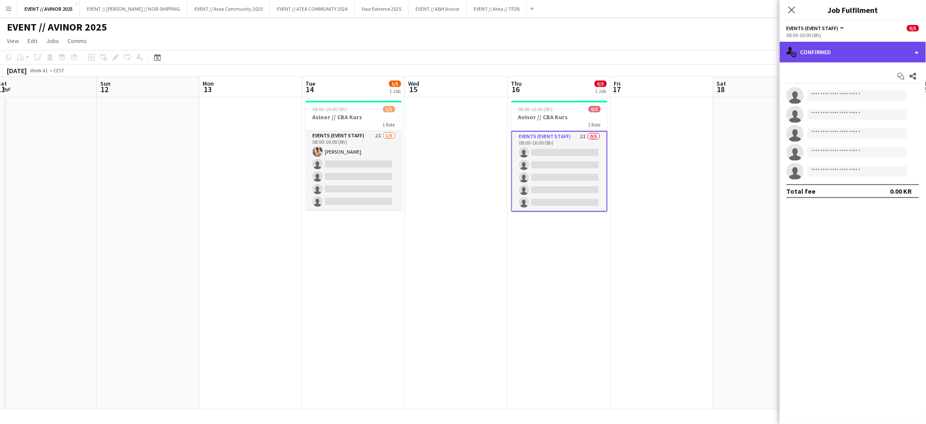
click at [839, 59] on div "single-neutral-actions-check-2 Confirmed" at bounding box center [853, 52] width 146 height 21
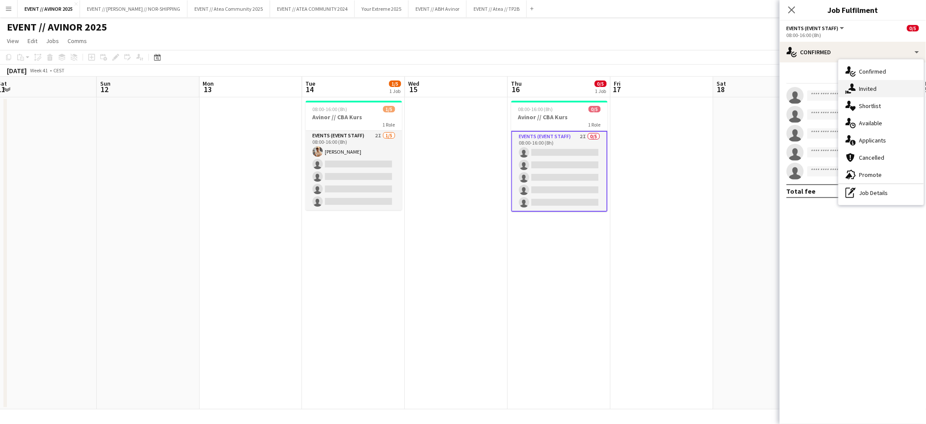
click at [850, 83] on div "single-neutral-actions-share-1 Invited" at bounding box center [880, 88] width 85 height 17
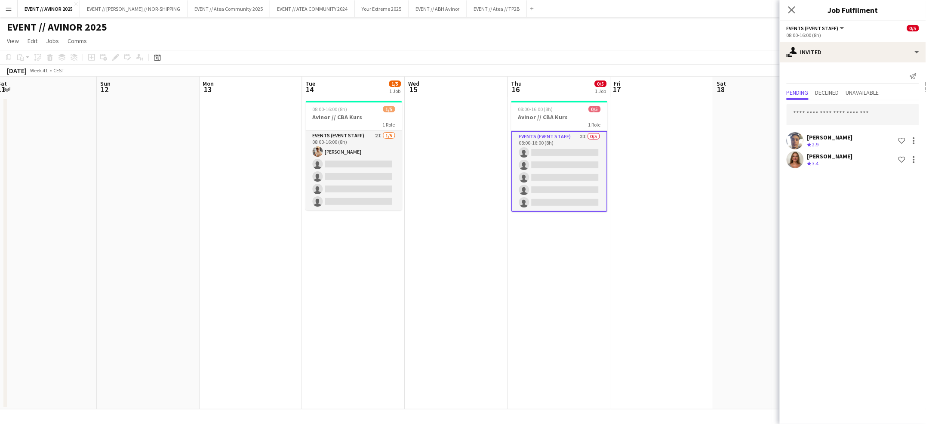
click at [847, 96] on div "Pending Declined Unavailable" at bounding box center [852, 93] width 132 height 13
click at [844, 108] on input "text" at bounding box center [852, 114] width 132 height 21
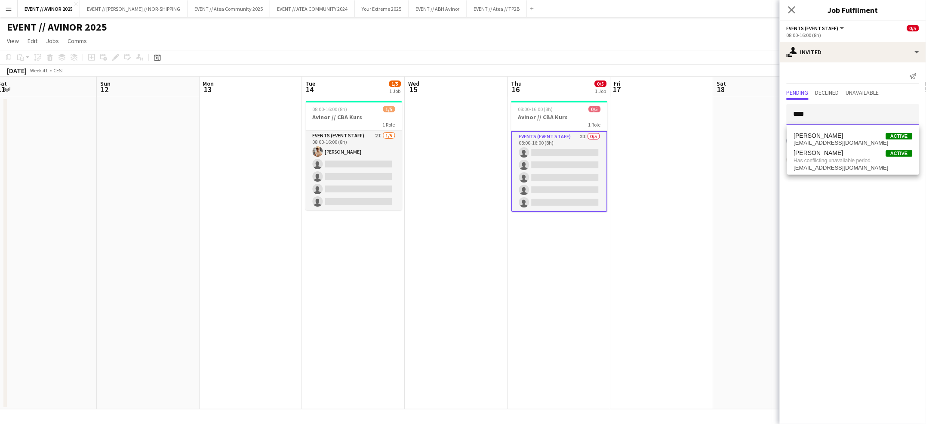
type input "****"
click at [737, 169] on app-date-cell at bounding box center [764, 253] width 103 height 312
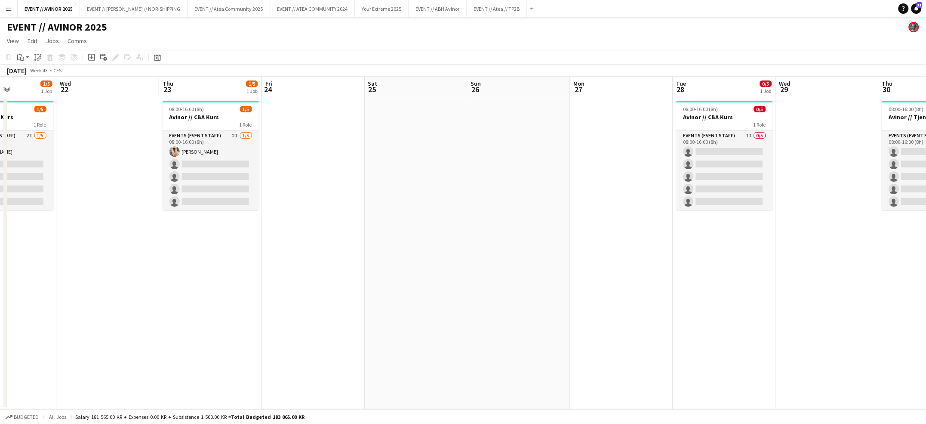
scroll to position [0, 252]
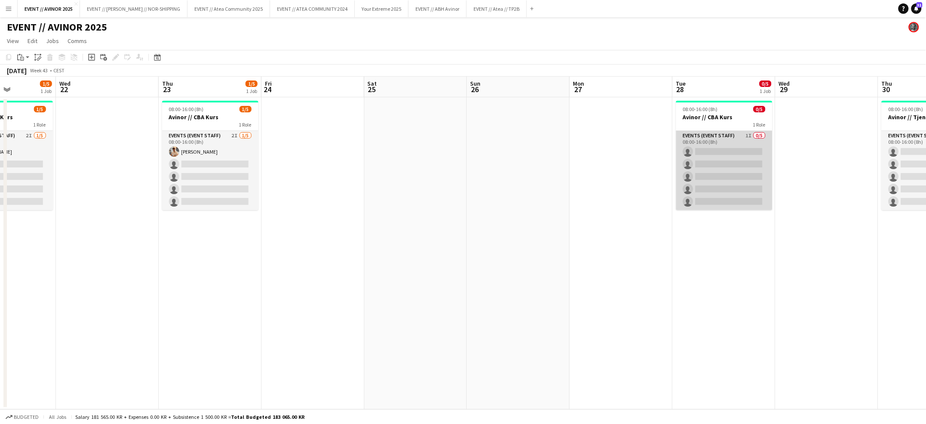
click at [732, 168] on app-card-role "Events (Event Staff) 1I 0/5 08:00-16:00 (8h) single-neutral-actions single-neut…" at bounding box center [724, 170] width 96 height 79
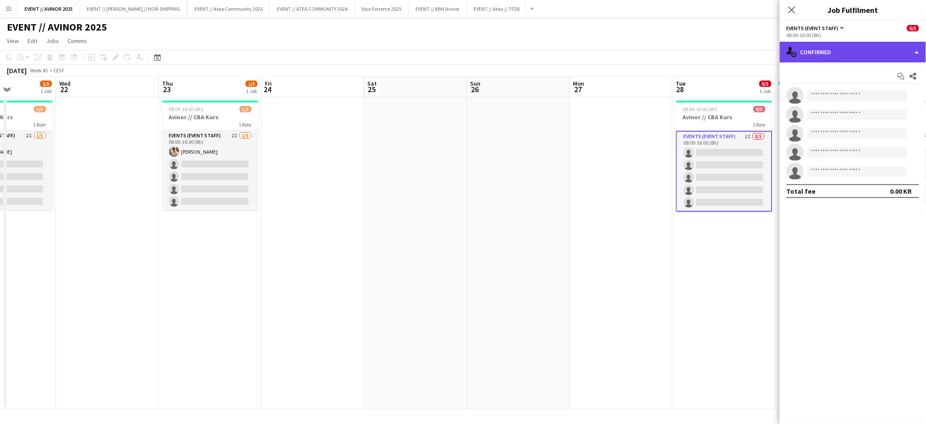
click at [842, 56] on div "single-neutral-actions-check-2 Confirmed" at bounding box center [853, 52] width 146 height 21
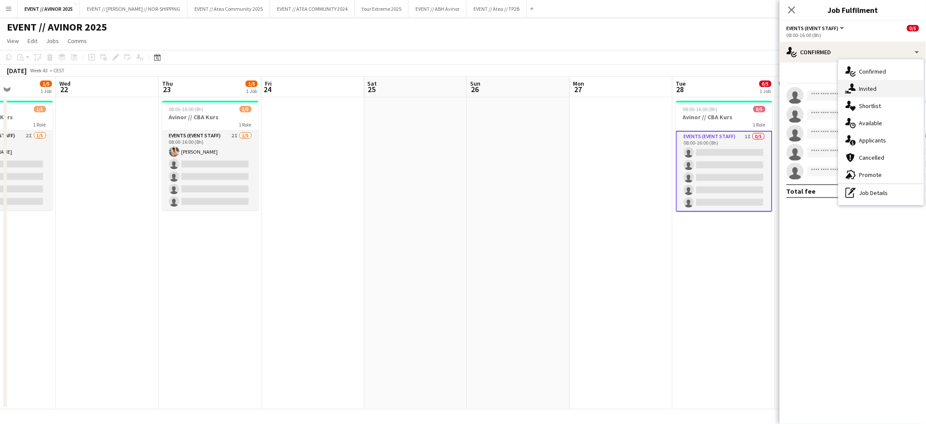
click at [863, 85] on span "Invited" at bounding box center [868, 89] width 18 height 8
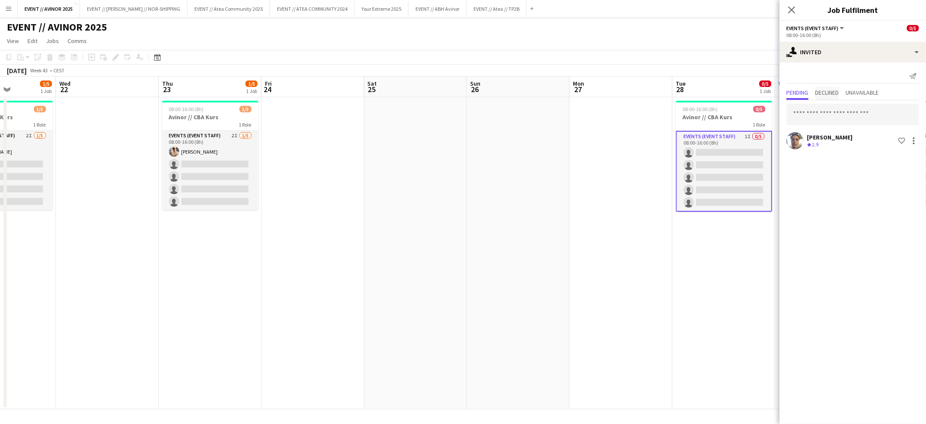
click at [838, 89] on span "Declined" at bounding box center [827, 92] width 24 height 6
click at [801, 90] on span "Pending" at bounding box center [797, 92] width 22 height 6
click at [809, 108] on input "text" at bounding box center [852, 114] width 132 height 21
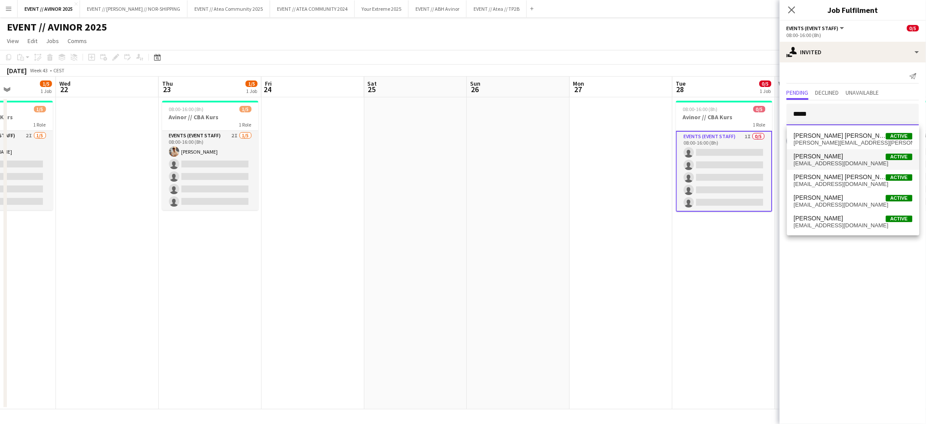
type input "*****"
click at [829, 162] on span "[EMAIL_ADDRESS][DOMAIN_NAME]" at bounding box center [853, 163] width 119 height 7
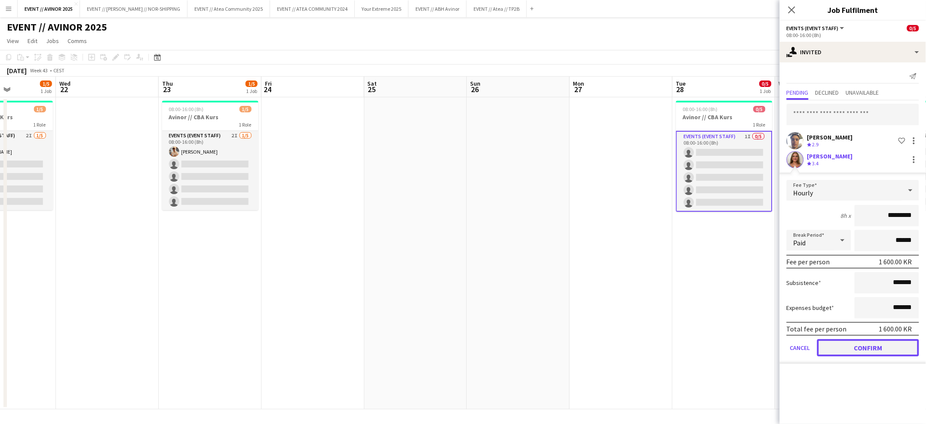
click at [869, 341] on button "Confirm" at bounding box center [868, 347] width 102 height 17
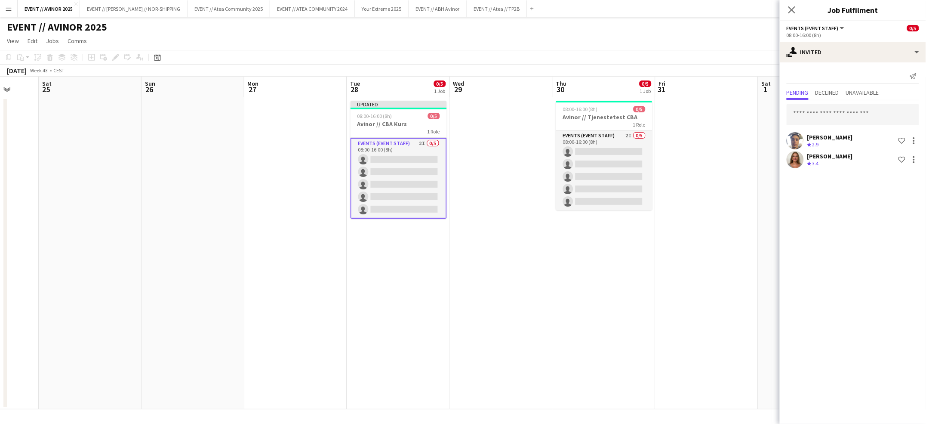
scroll to position [0, 377]
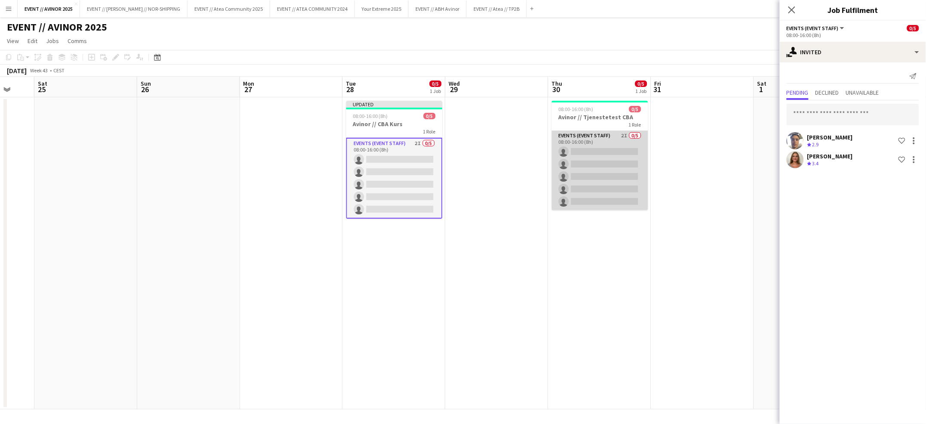
click at [609, 157] on app-card-role "Events (Event Staff) 2I 0/5 08:00-16:00 (8h) single-neutral-actions single-neut…" at bounding box center [600, 170] width 96 height 79
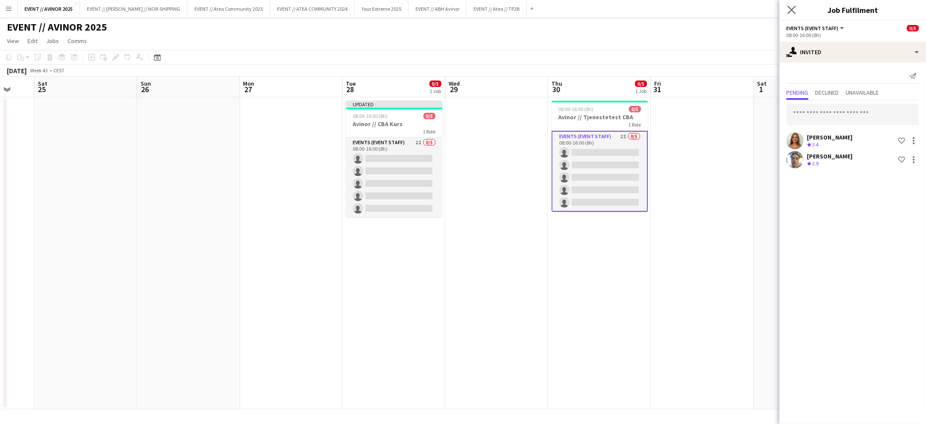
click at [788, 4] on app-icon "Close pop-in" at bounding box center [792, 10] width 12 height 12
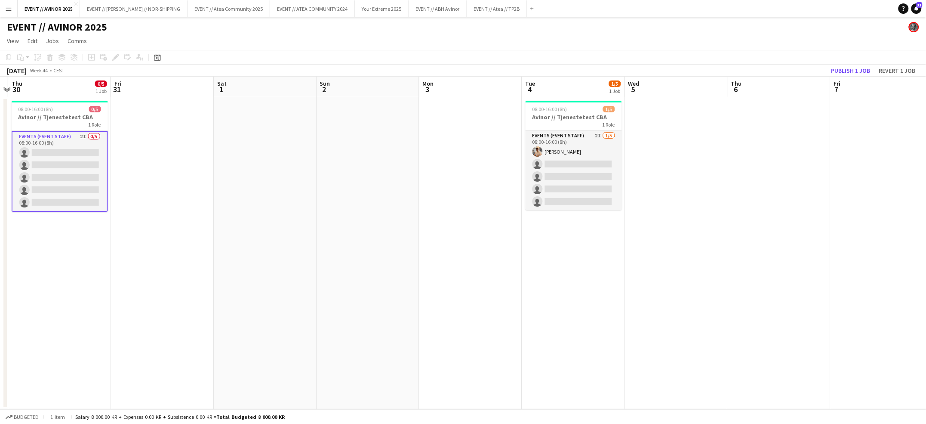
scroll to position [0, 254]
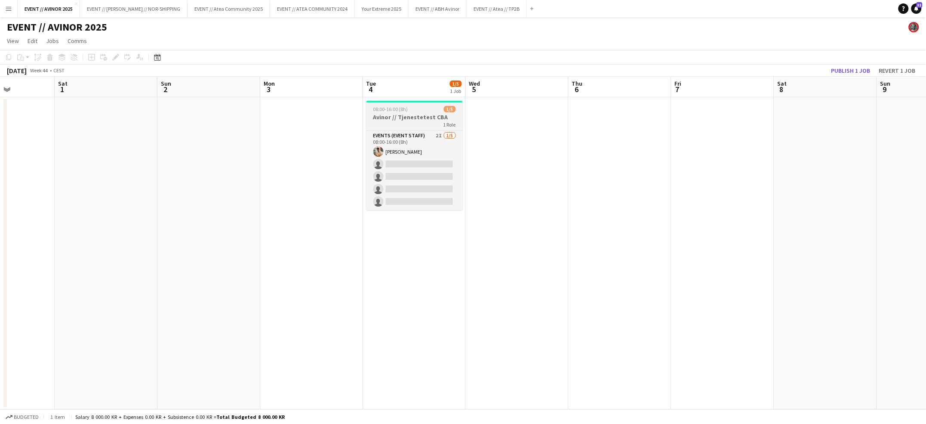
click at [439, 126] on div "1 Role" at bounding box center [414, 124] width 96 height 7
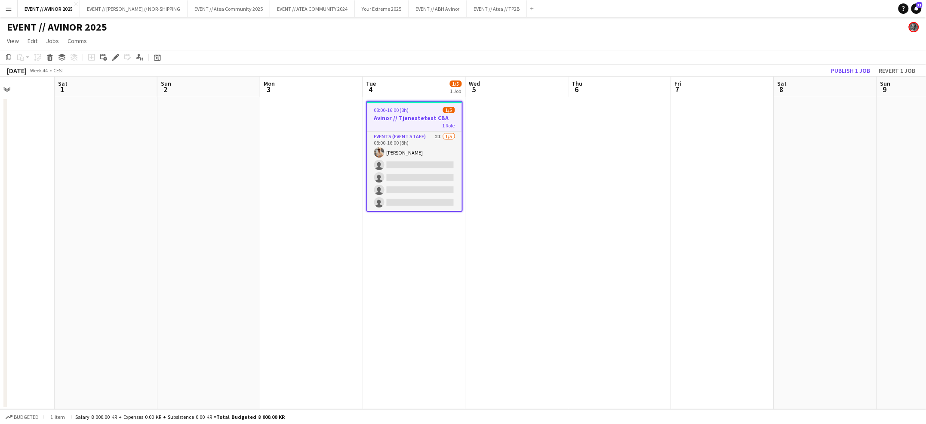
click at [590, 140] on app-date-cell at bounding box center [619, 253] width 103 height 312
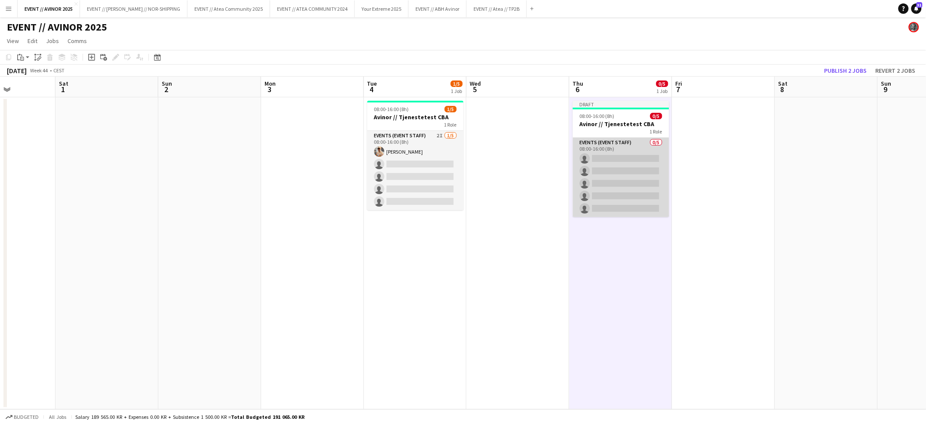
click at [628, 170] on app-card-role "Events (Event Staff) 0/5 08:00-16:00 (8h) single-neutral-actions single-neutral…" at bounding box center [621, 177] width 96 height 79
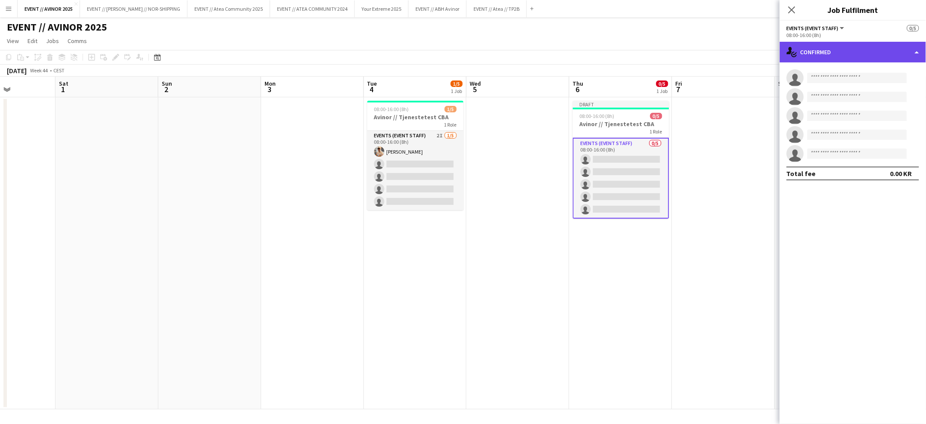
click at [838, 54] on div "single-neutral-actions-check-2 Confirmed" at bounding box center [853, 52] width 146 height 21
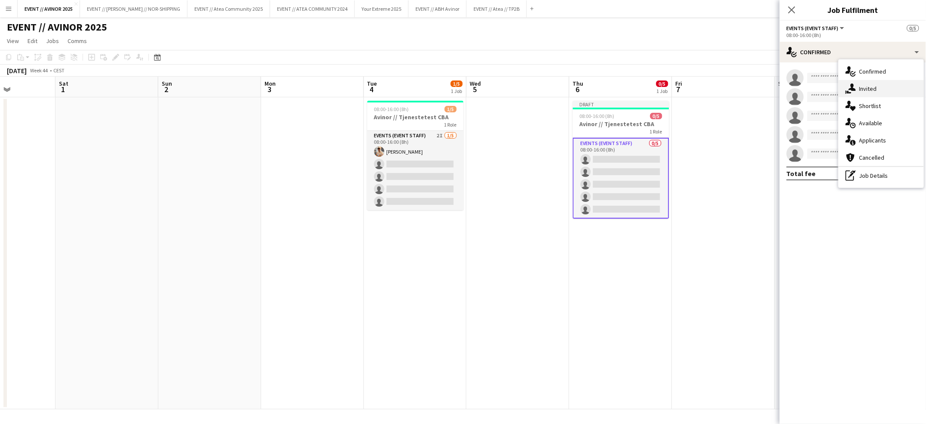
click at [863, 87] on span "Invited" at bounding box center [868, 89] width 18 height 8
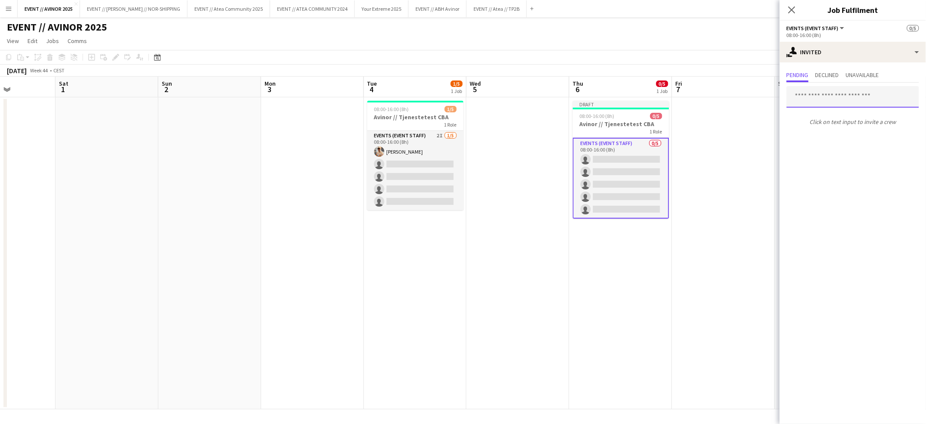
click at [828, 96] on input "text" at bounding box center [852, 96] width 132 height 21
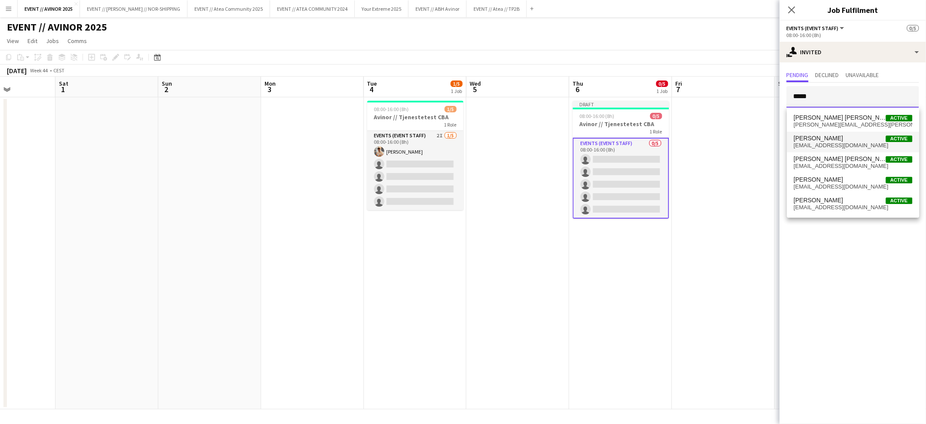
type input "*****"
click at [828, 138] on span "[PERSON_NAME] Active" at bounding box center [853, 138] width 119 height 7
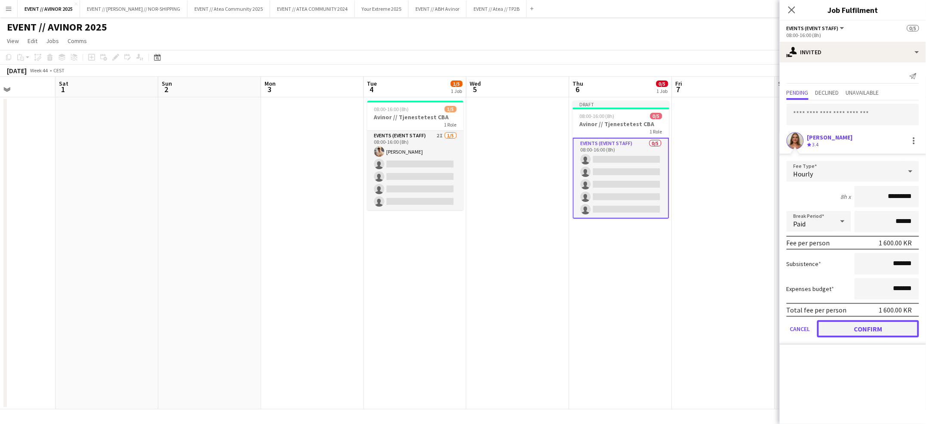
click at [863, 320] on button "Confirm" at bounding box center [868, 328] width 102 height 17
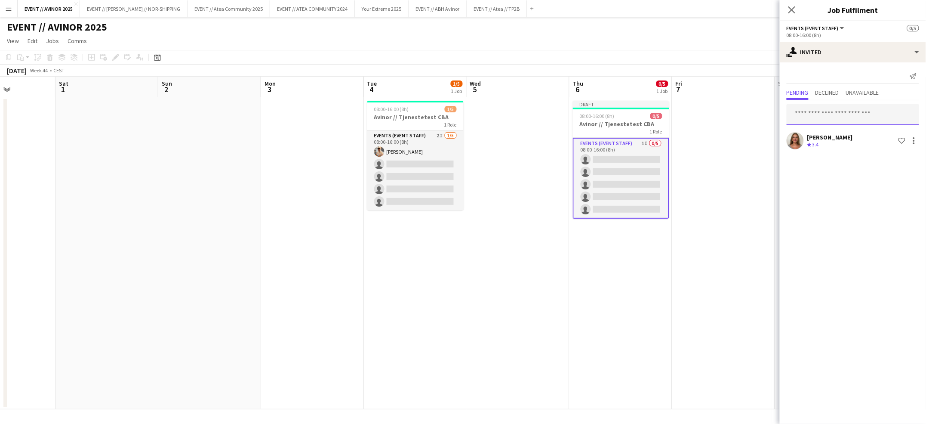
click at [845, 117] on input "text" at bounding box center [852, 114] width 132 height 21
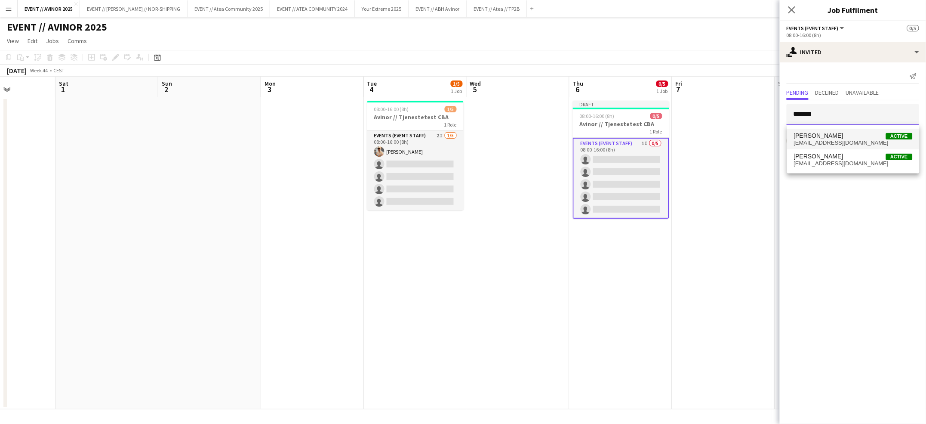
type input "*******"
click at [853, 141] on span "[EMAIL_ADDRESS][DOMAIN_NAME]" at bounding box center [853, 142] width 119 height 7
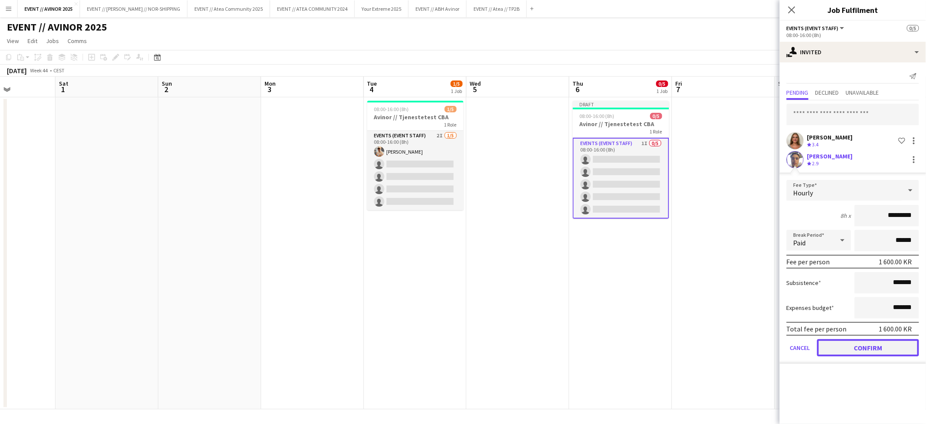
click at [856, 343] on button "Confirm" at bounding box center [868, 347] width 102 height 17
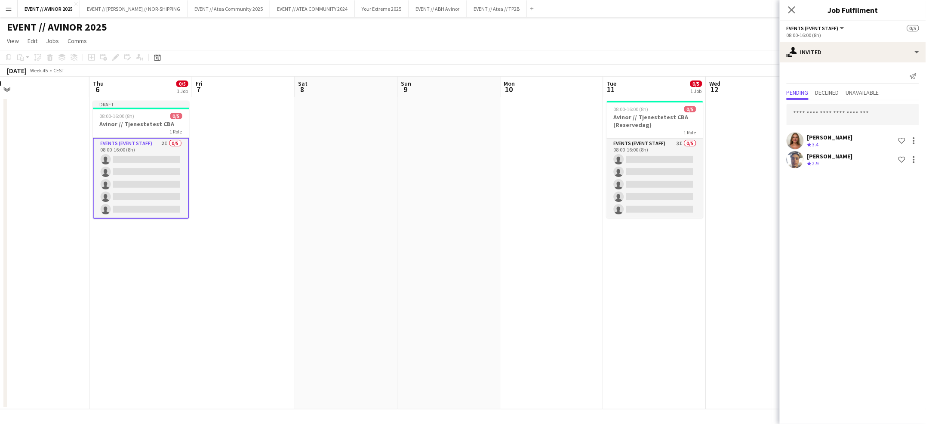
scroll to position [0, 366]
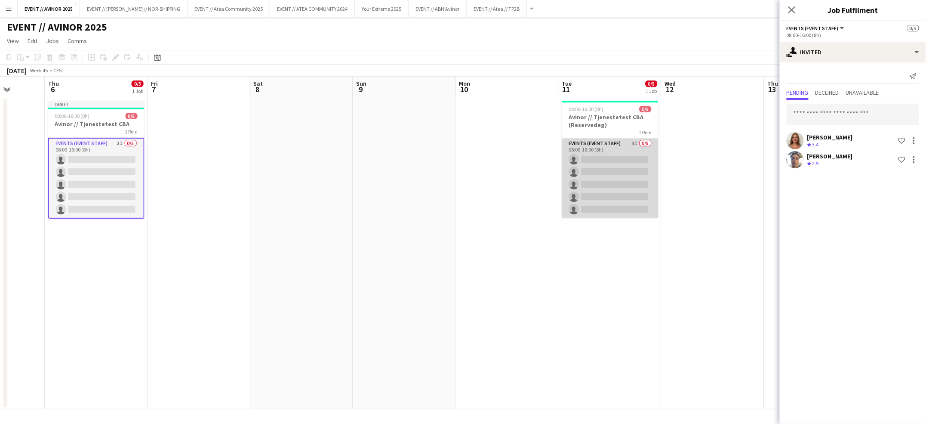
click at [625, 167] on app-card-role "Events (Event Staff) 3I 0/5 08:00-16:00 (8h) single-neutral-actions single-neut…" at bounding box center [610, 177] width 96 height 79
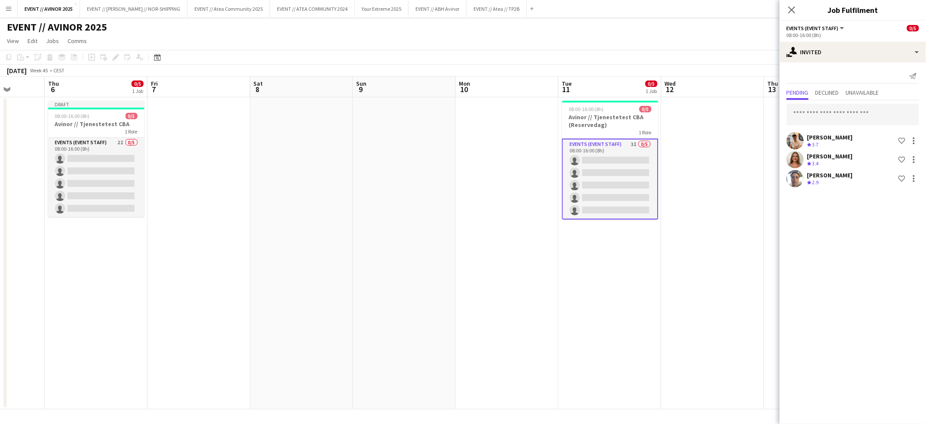
click at [679, 166] on app-date-cell at bounding box center [712, 253] width 103 height 312
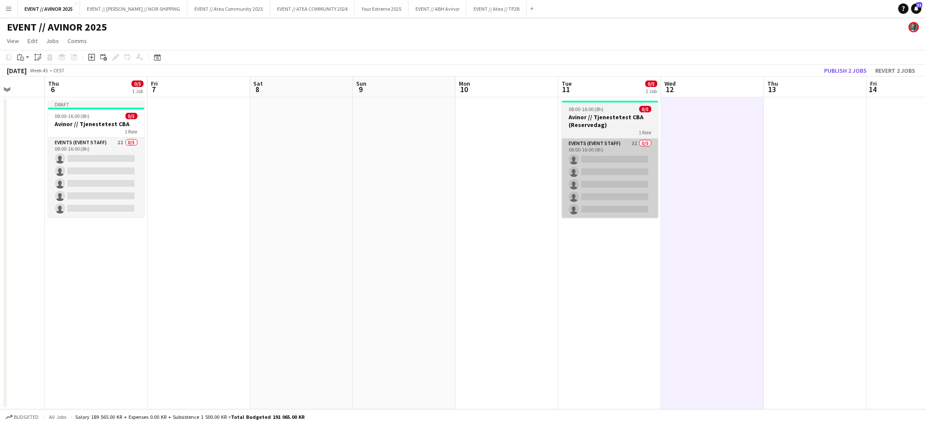
click at [617, 212] on app-card-role "Events (Event Staff) 3I 0/5 08:00-16:00 (8h) single-neutral-actions single-neut…" at bounding box center [610, 177] width 96 height 79
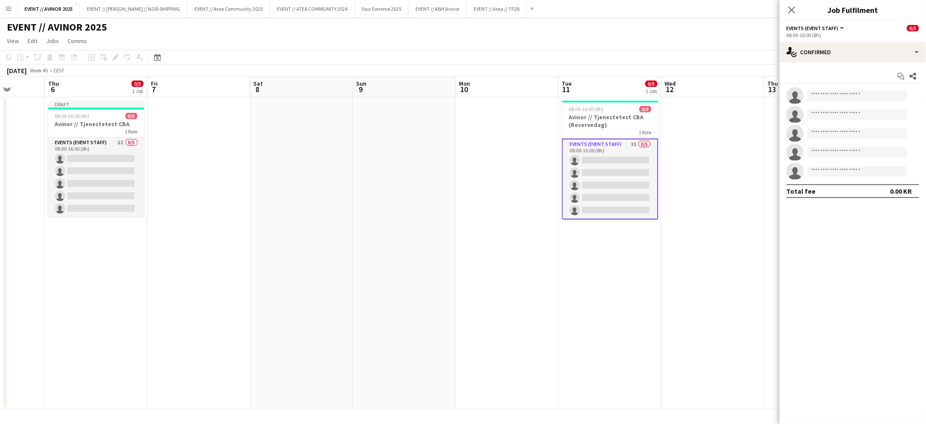
click at [566, 308] on app-date-cell "08:00-16:00 (8h) 0/5 Avinor // Tjenestetest CBA (Reservedag) 1 Role Events (Eve…" at bounding box center [610, 253] width 103 height 312
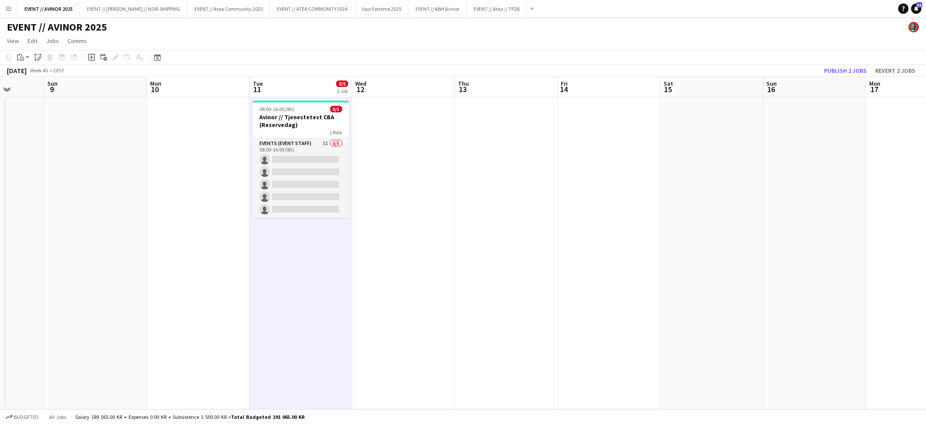
scroll to position [0, 295]
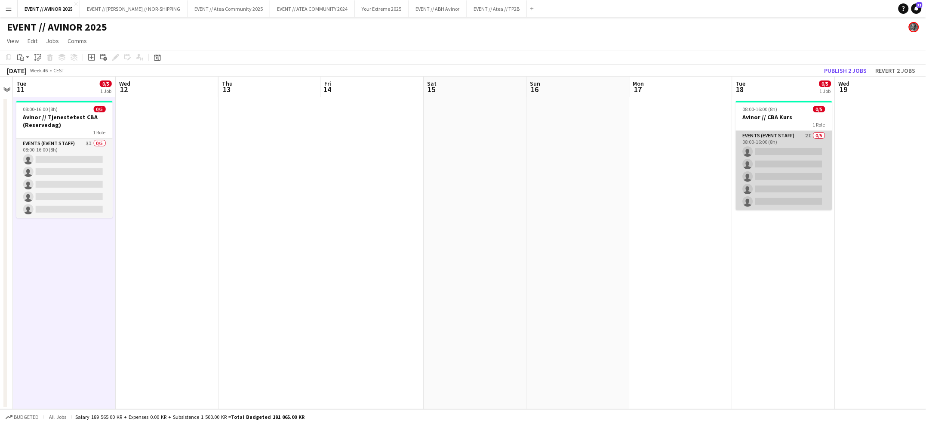
click at [782, 191] on app-card-role "Events (Event Staff) 2I 0/5 08:00-16:00 (8h) single-neutral-actions single-neut…" at bounding box center [784, 170] width 96 height 79
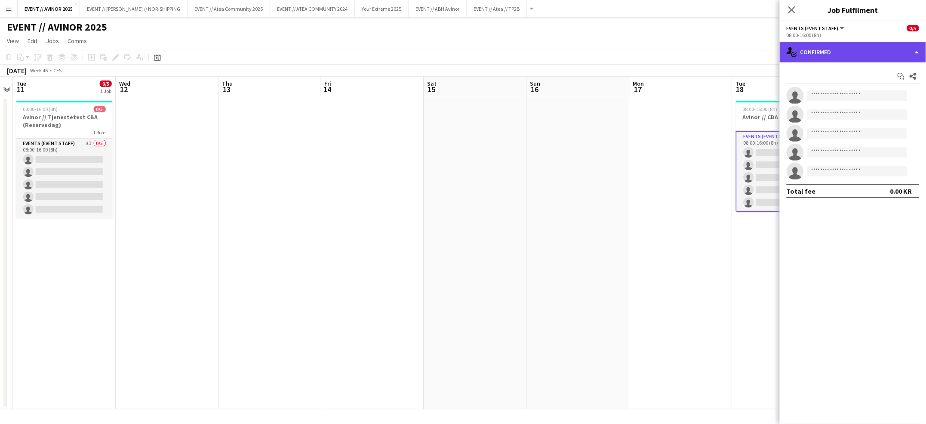
click at [863, 52] on div "single-neutral-actions-check-2 Confirmed" at bounding box center [853, 52] width 146 height 21
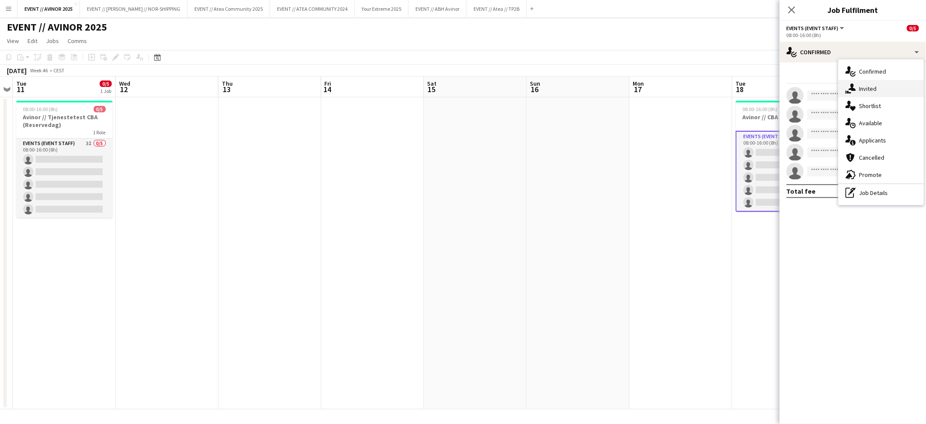
drag, startPoint x: 871, startPoint y: 77, endPoint x: 871, endPoint y: 85, distance: 8.2
click at [871, 85] on div "single-neutral-actions-check-2 Confirmed single-neutral-actions-share-1 Invited…" at bounding box center [880, 131] width 85 height 145
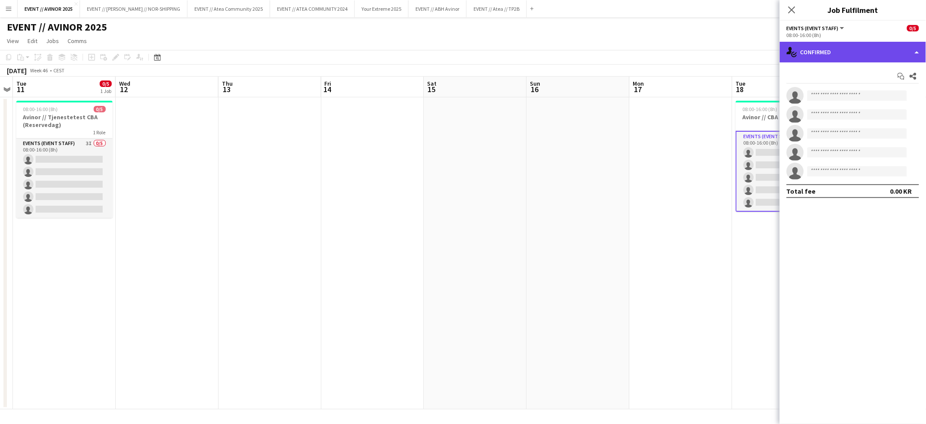
click at [858, 52] on div "single-neutral-actions-check-2 Confirmed" at bounding box center [853, 52] width 146 height 21
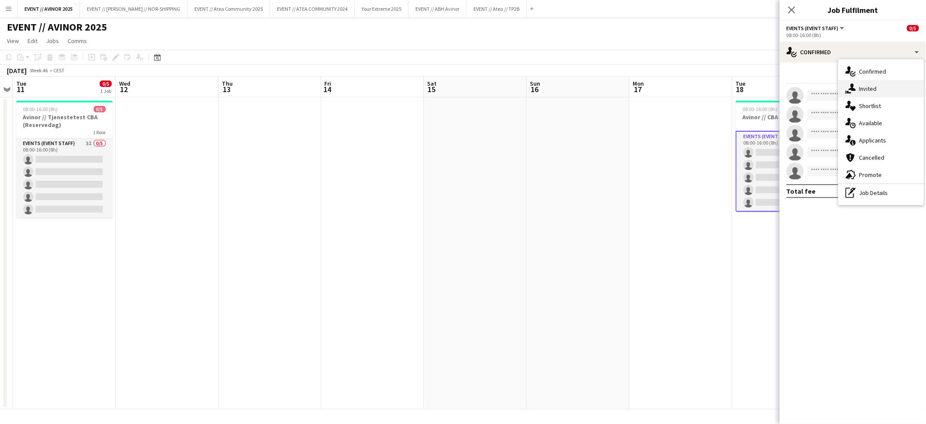
click at [861, 86] on span "Invited" at bounding box center [868, 89] width 18 height 8
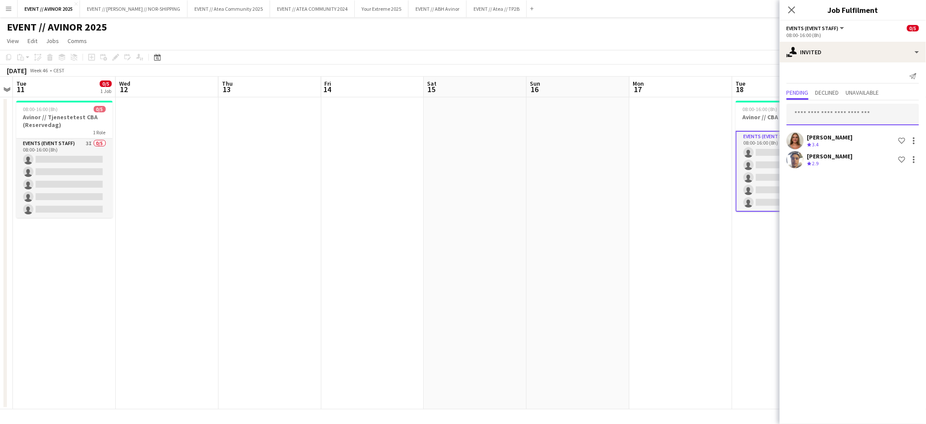
click at [837, 108] on input "text" at bounding box center [852, 114] width 132 height 21
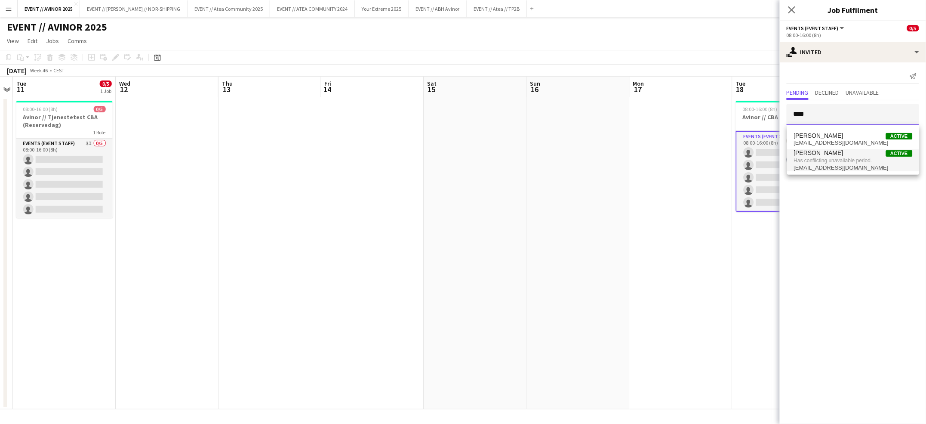
type input "****"
click at [832, 166] on span "[EMAIL_ADDRESS][DOMAIN_NAME]" at bounding box center [853, 167] width 119 height 7
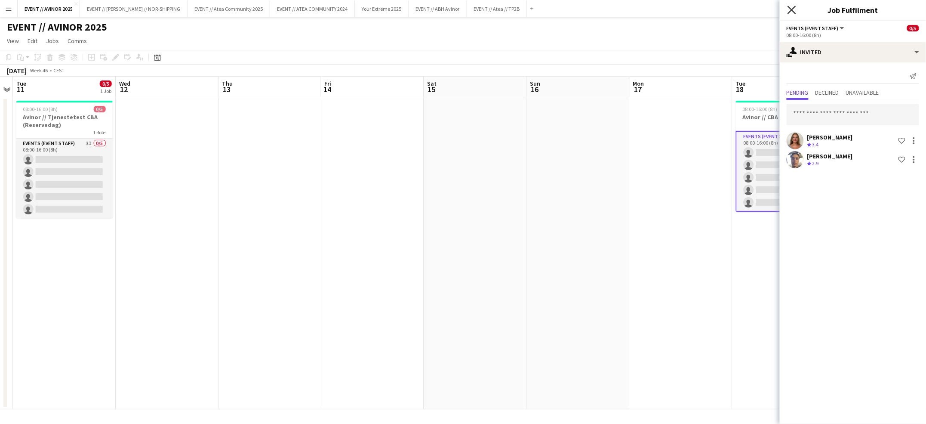
click at [790, 12] on icon at bounding box center [791, 10] width 8 height 8
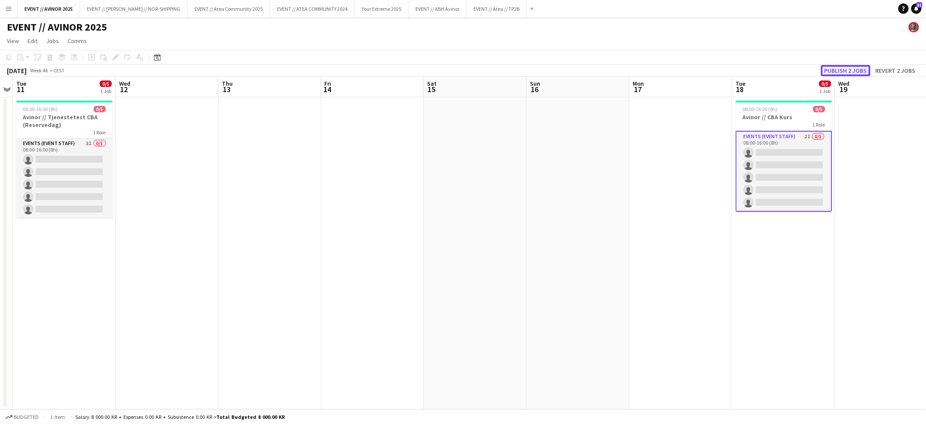
click at [847, 70] on button "Publish 2 jobs" at bounding box center [845, 70] width 49 height 11
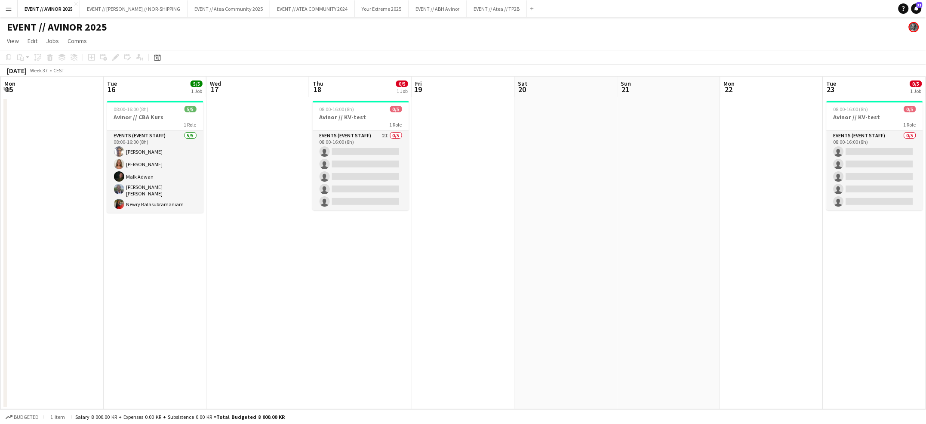
scroll to position [0, 241]
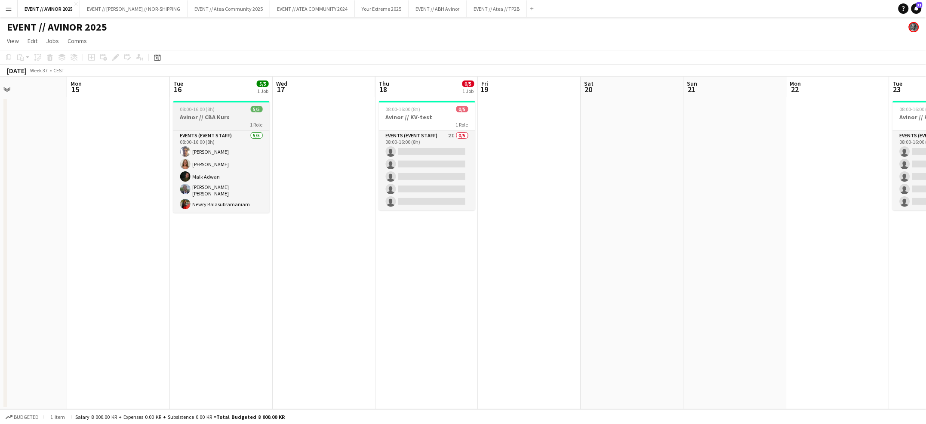
click at [180, 109] on span "08:00-16:00 (8h)" at bounding box center [197, 109] width 35 height 6
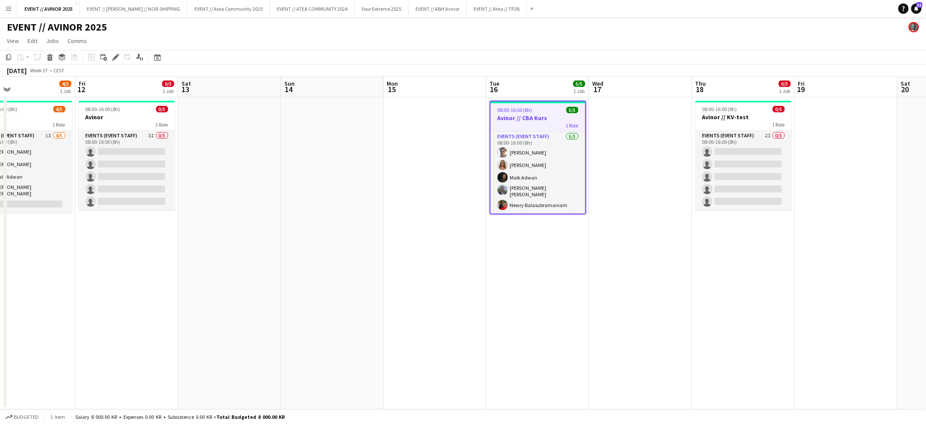
scroll to position [0, 264]
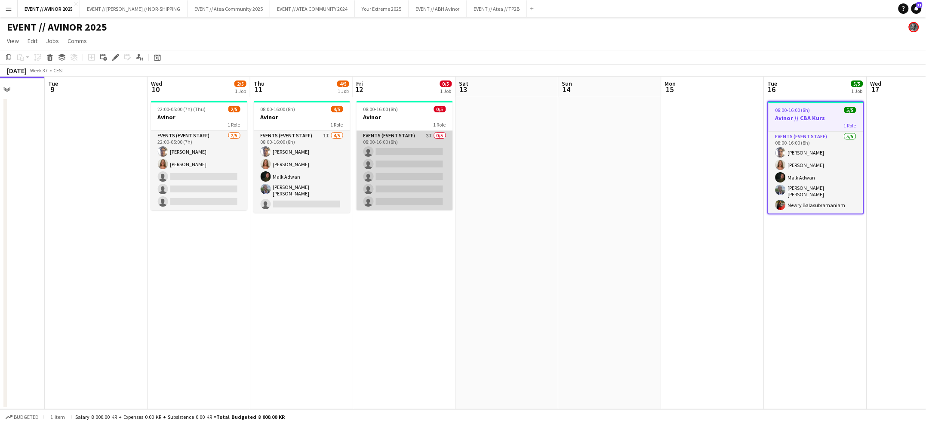
click at [403, 165] on app-card-role "Events (Event Staff) 3I 0/5 08:00-16:00 (8h) single-neutral-actions single-neut…" at bounding box center [404, 170] width 96 height 79
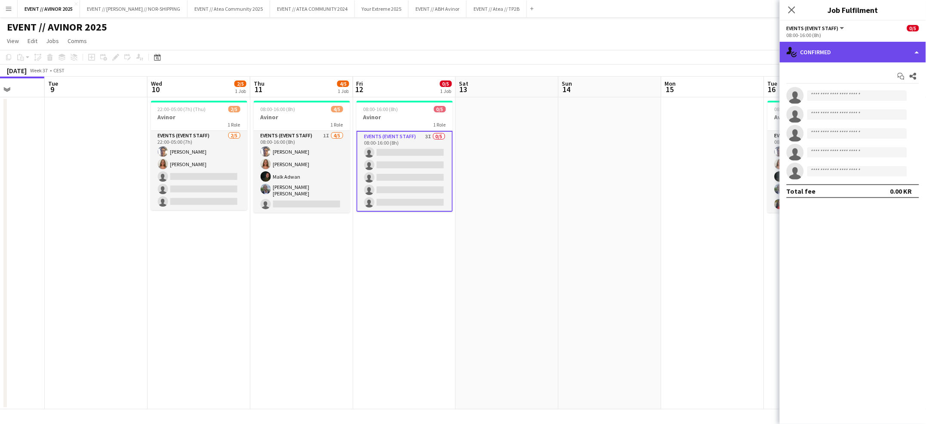
click at [796, 55] on icon at bounding box center [794, 55] width 6 height 6
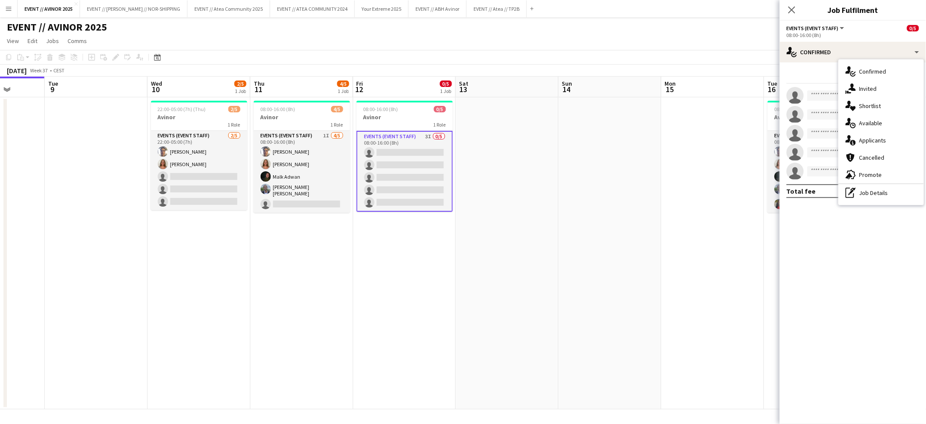
click at [834, 86] on div "Start chat Share single-neutral-actions single-neutral-actions single-neutral-a…" at bounding box center [853, 133] width 146 height 142
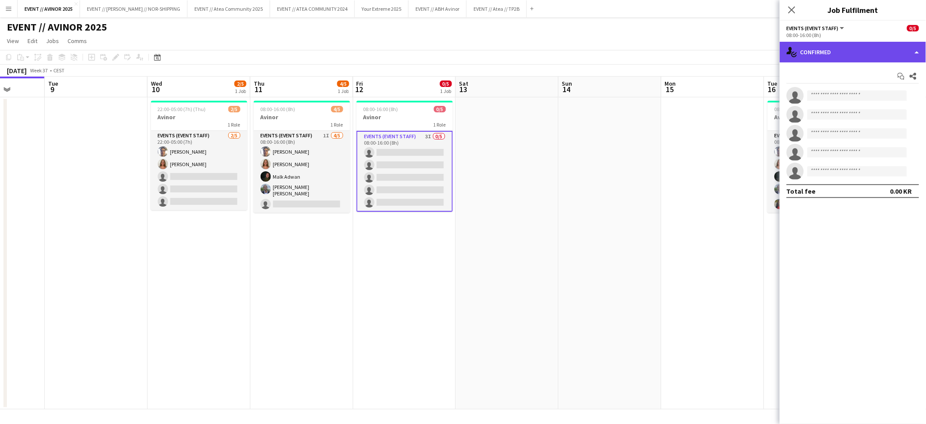
click at [826, 47] on div "single-neutral-actions-check-2 Confirmed" at bounding box center [853, 52] width 146 height 21
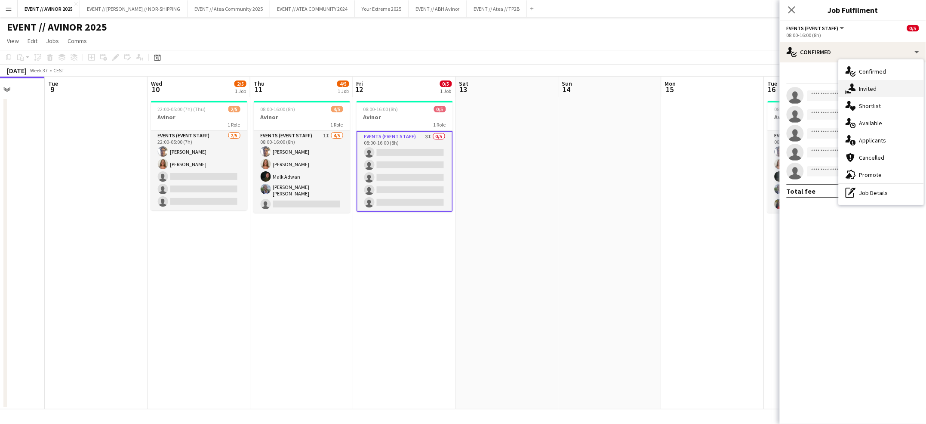
click at [866, 85] on span "Invited" at bounding box center [868, 89] width 18 height 8
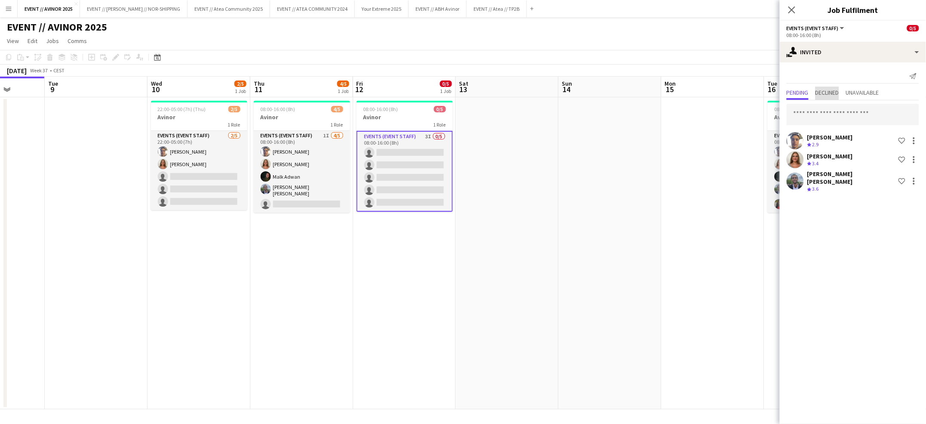
click at [821, 99] on span "Declined" at bounding box center [827, 93] width 24 height 13
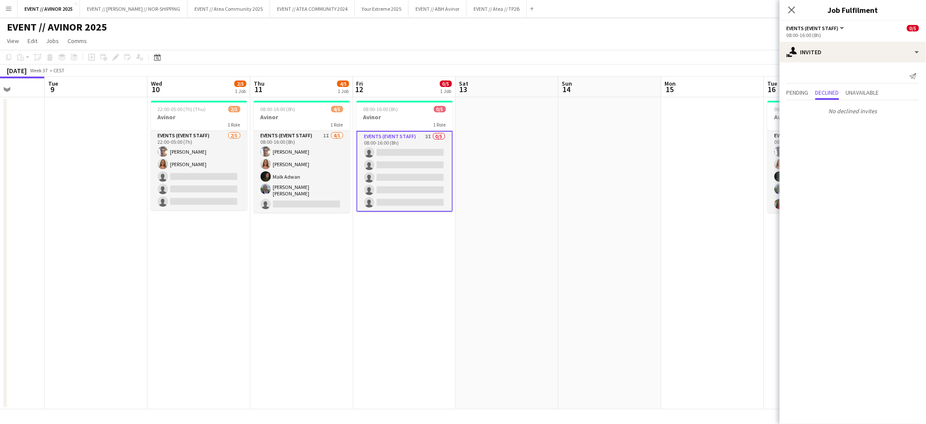
click at [797, 86] on div "Send notification Pending Declined Unavailable No declined invites" at bounding box center [853, 93] width 146 height 63
click at [797, 91] on span "Pending" at bounding box center [797, 92] width 22 height 6
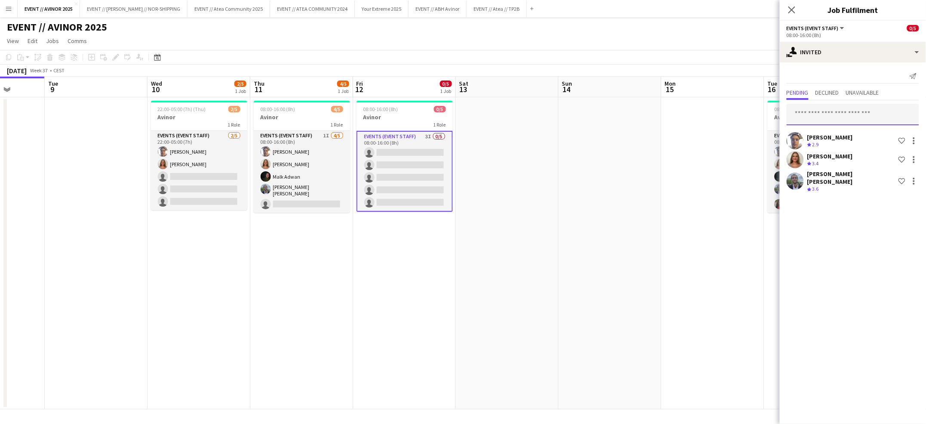
click at [815, 111] on input "text" at bounding box center [852, 114] width 132 height 21
type input "******"
click at [816, 134] on span "[PERSON_NAME]" at bounding box center [818, 135] width 49 height 7
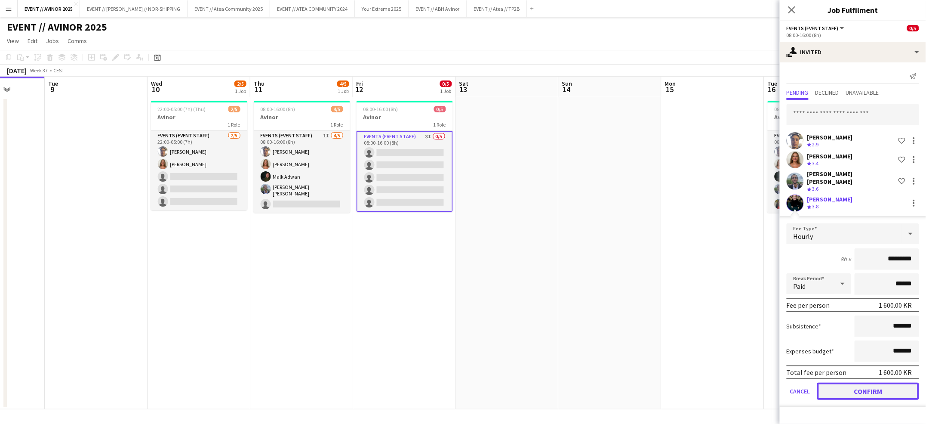
click at [846, 387] on button "Confirm" at bounding box center [868, 390] width 102 height 17
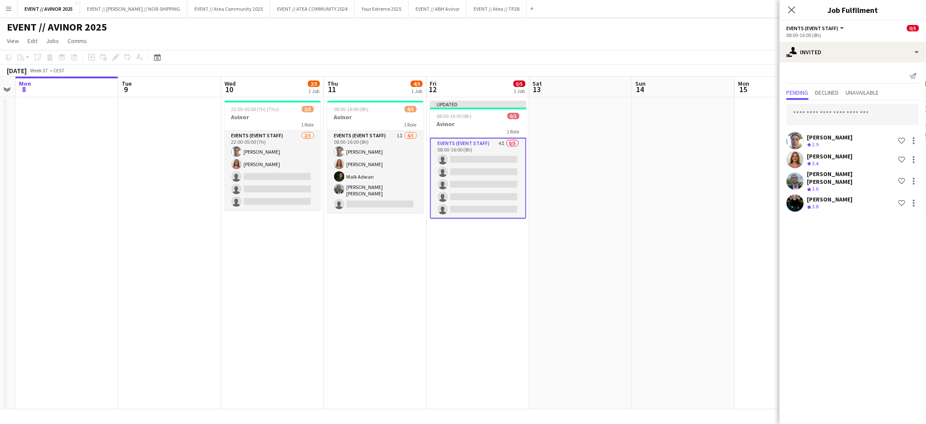
scroll to position [0, 244]
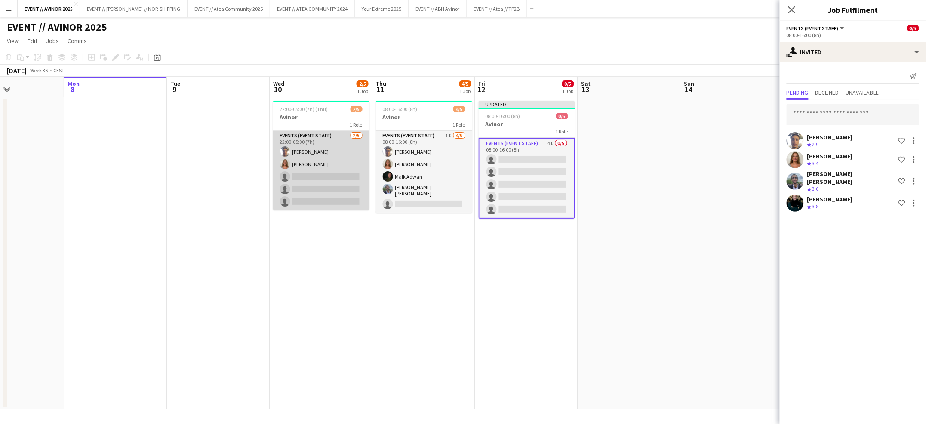
click at [348, 178] on app-card-role "Events (Event Staff) [DATE] 22:00-05:00 (7h) [PERSON_NAME] [PERSON_NAME] single…" at bounding box center [321, 170] width 96 height 79
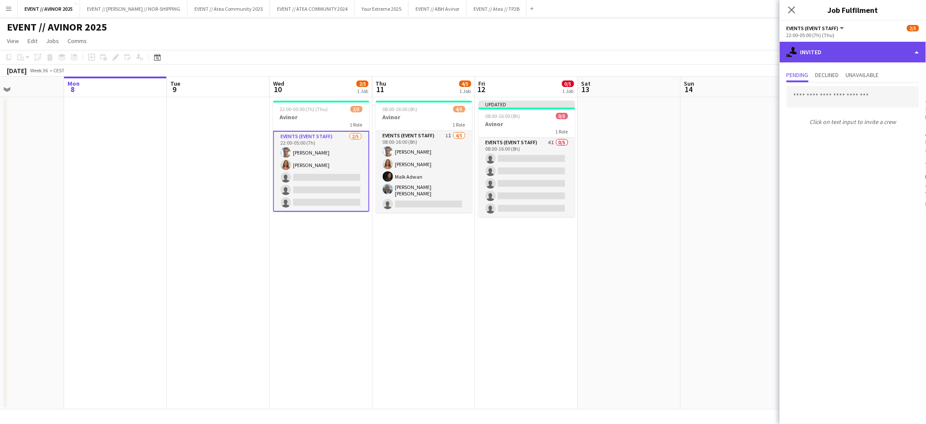
click at [803, 50] on div "single-neutral-actions-share-1 Invited" at bounding box center [853, 52] width 146 height 21
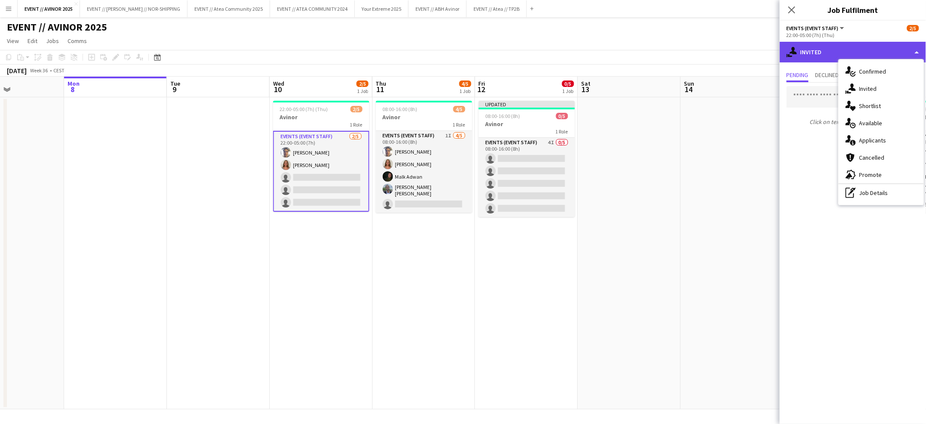
click at [817, 50] on div "single-neutral-actions-share-1 Invited" at bounding box center [853, 52] width 146 height 21
click at [338, 123] on div "1 Role" at bounding box center [321, 124] width 96 height 7
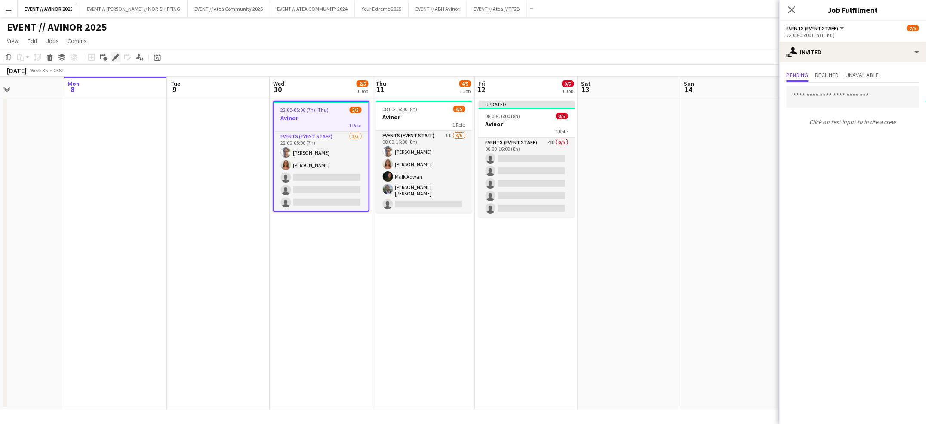
click at [111, 58] on div "Edit" at bounding box center [116, 57] width 10 height 10
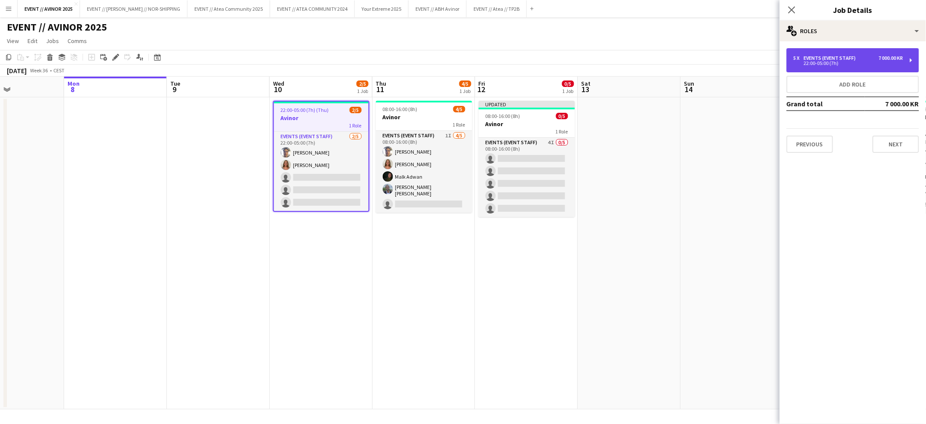
click at [890, 59] on div "7 000.00 KR" at bounding box center [890, 58] width 25 height 6
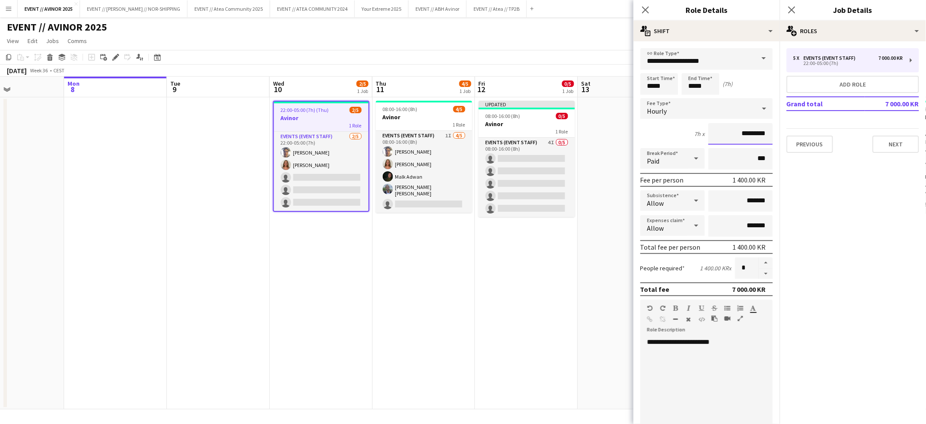
click at [733, 134] on input "*********" at bounding box center [740, 133] width 64 height 21
type input "*********"
click at [644, 10] on icon "Close pop-in" at bounding box center [645, 10] width 8 height 8
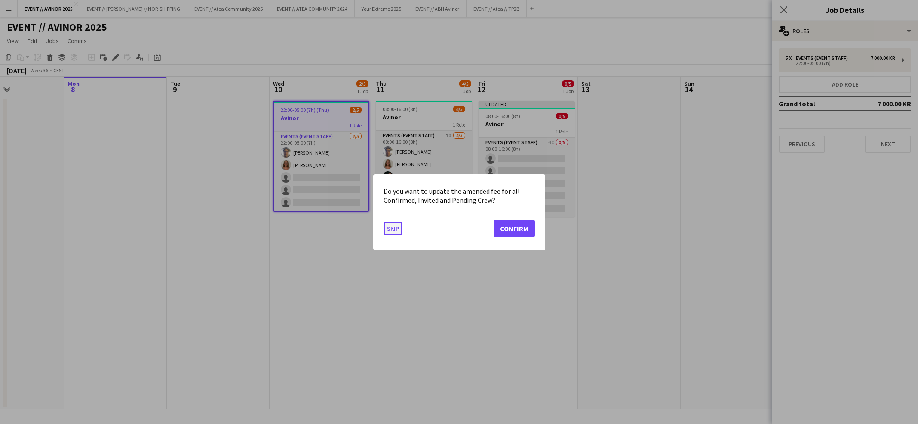
click at [397, 230] on button "Skip" at bounding box center [393, 228] width 19 height 14
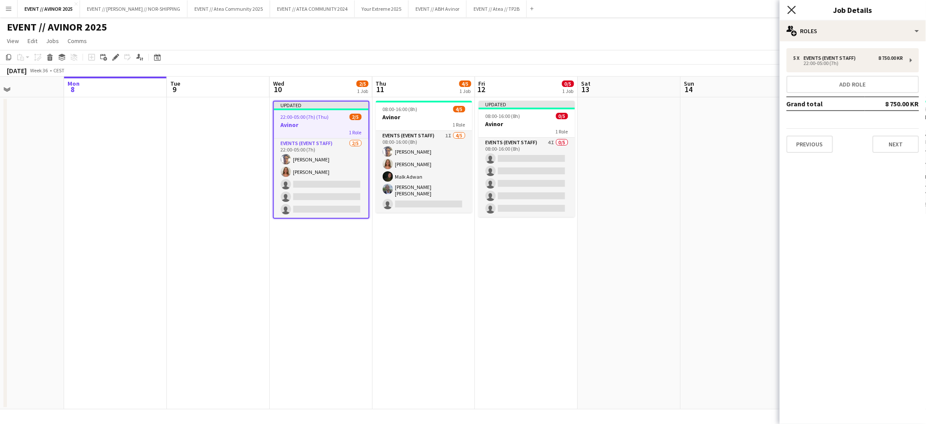
click at [792, 8] on icon "Close pop-in" at bounding box center [791, 10] width 8 height 8
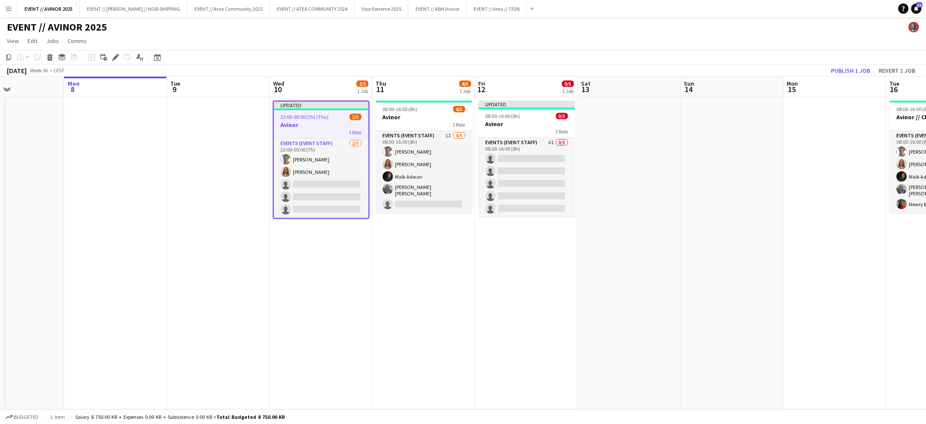
click at [315, 122] on h3 "Avinor" at bounding box center [321, 125] width 95 height 8
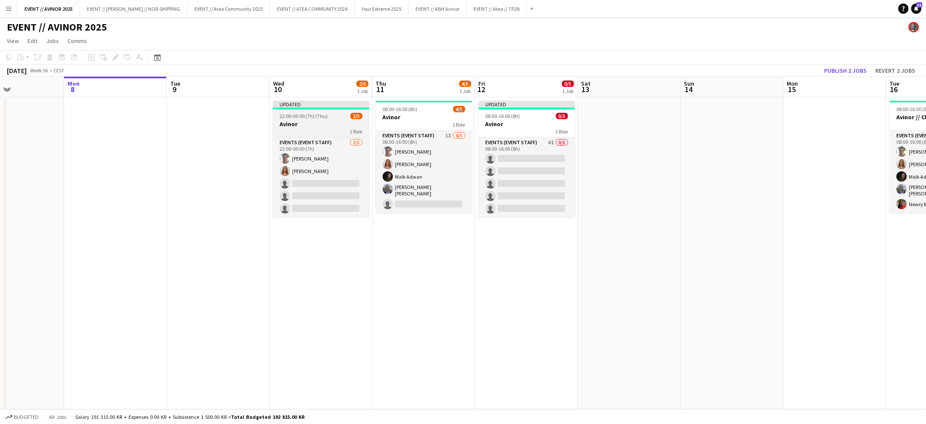
click at [310, 123] on h3 "Avinor" at bounding box center [321, 124] width 96 height 8
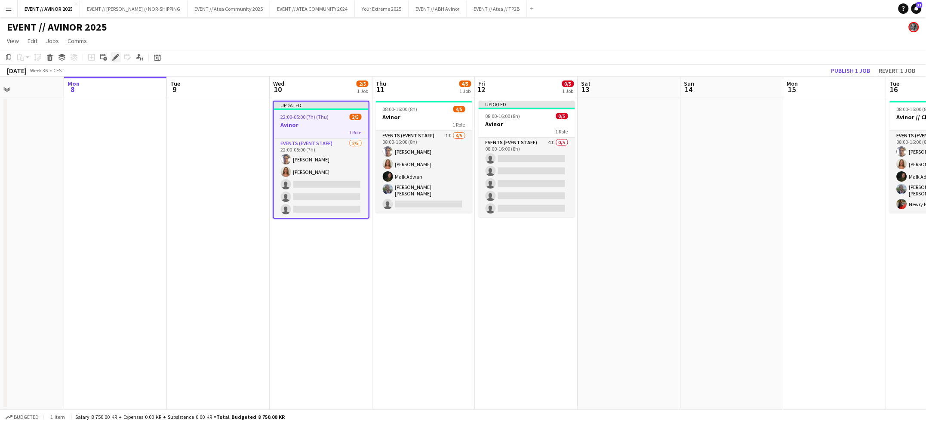
click at [117, 58] on icon "Edit" at bounding box center [115, 57] width 7 height 7
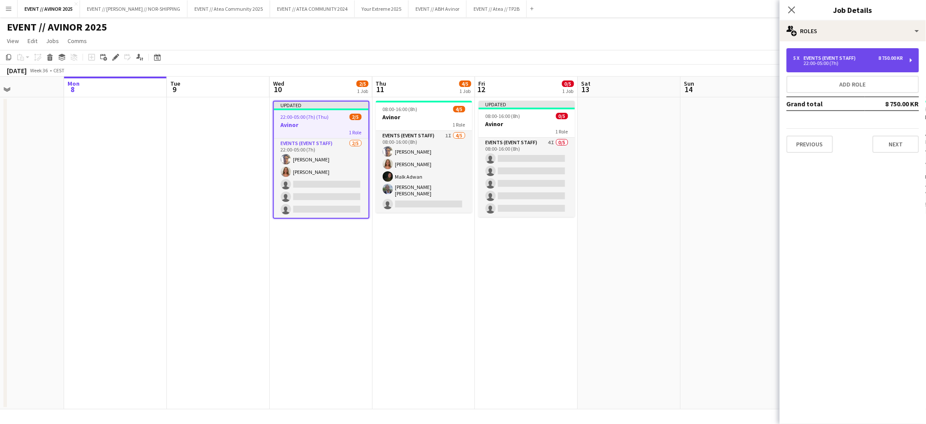
click at [839, 62] on div "22:00-05:00 (7h)" at bounding box center [848, 63] width 110 height 4
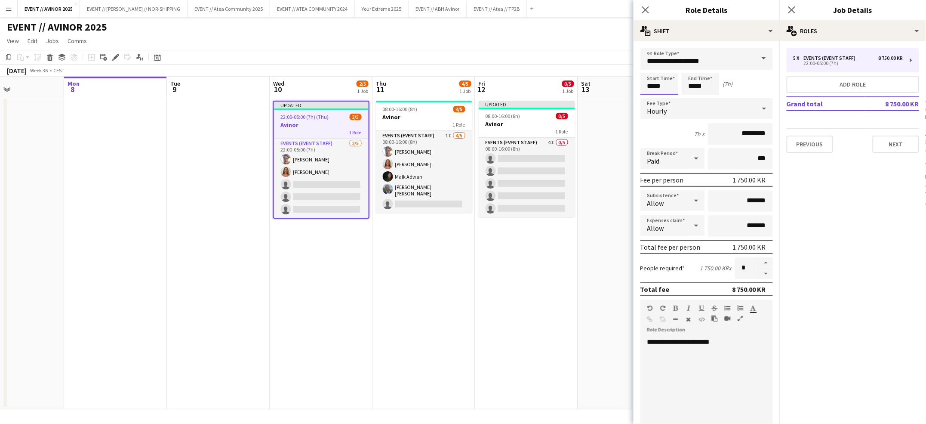
click at [661, 90] on input "*****" at bounding box center [659, 83] width 38 height 21
click at [651, 87] on input "*****" at bounding box center [659, 83] width 38 height 21
click at [653, 89] on input "*****" at bounding box center [659, 83] width 38 height 21
type input "*****"
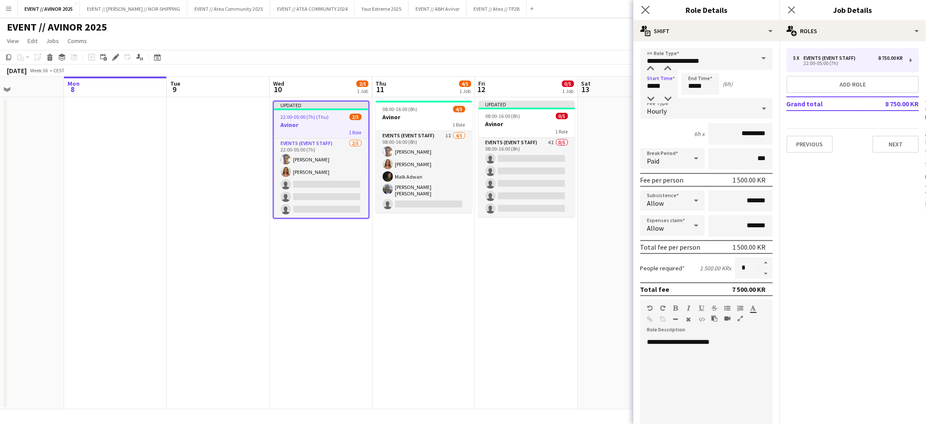
click at [645, 4] on app-icon "Close pop-in" at bounding box center [645, 10] width 12 height 12
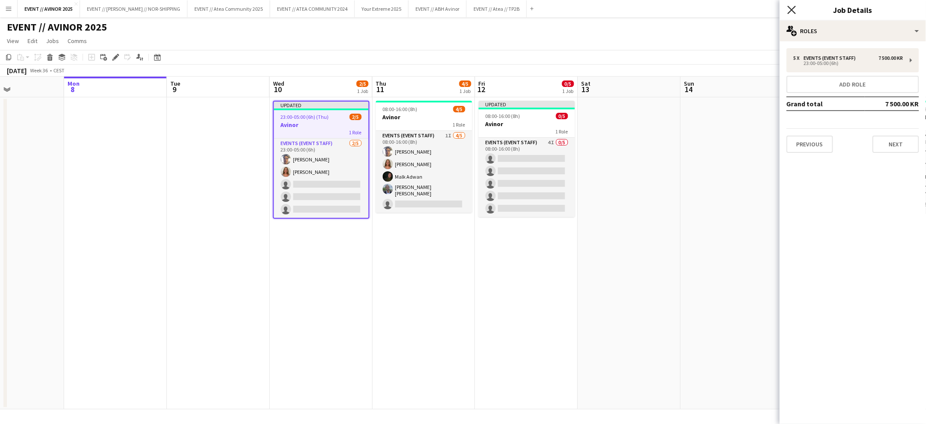
click at [789, 12] on icon at bounding box center [791, 10] width 8 height 8
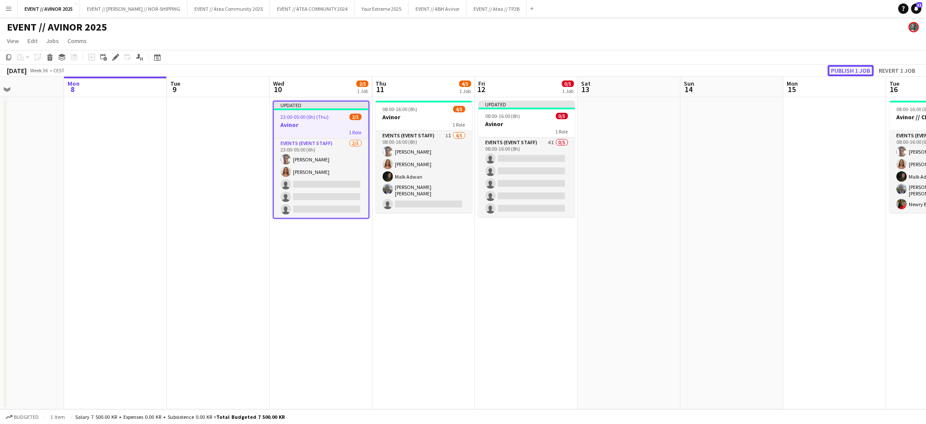
click at [833, 67] on button "Publish 1 job" at bounding box center [851, 70] width 46 height 11
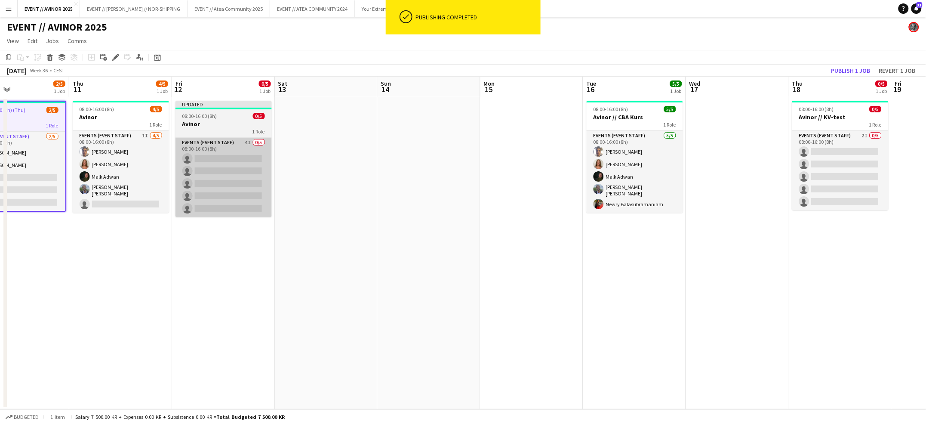
scroll to position [0, 293]
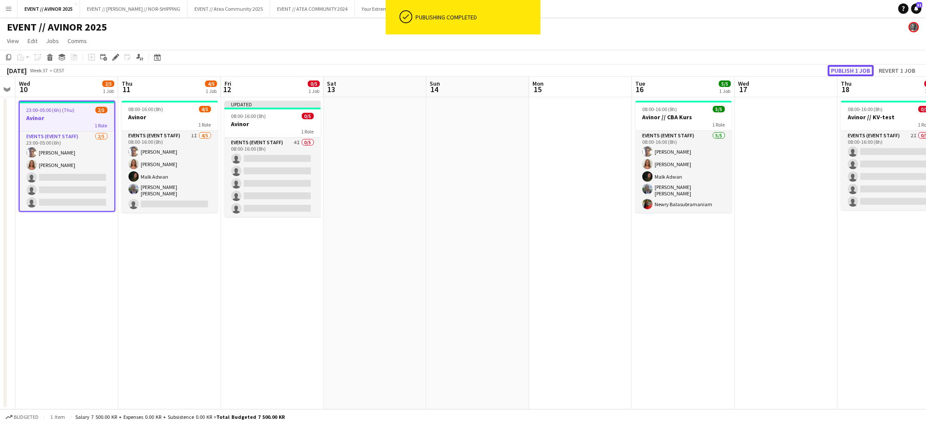
click at [859, 71] on button "Publish 1 job" at bounding box center [851, 70] width 46 height 11
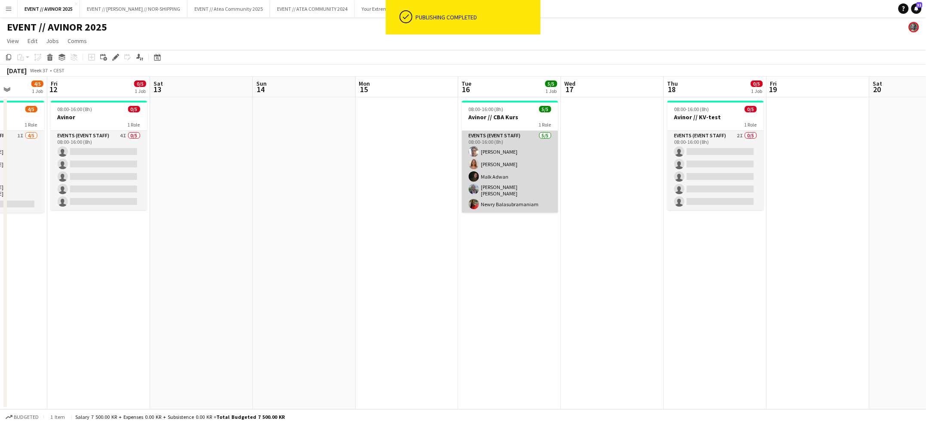
scroll to position [0, 180]
